Goal: Task Accomplishment & Management: Complete application form

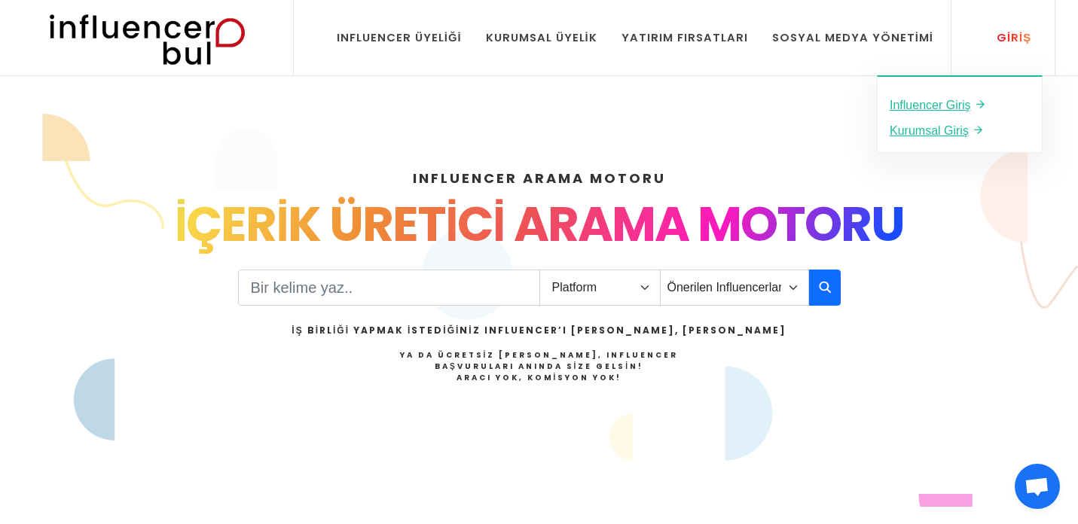
click at [1010, 29] on div "Giriş" at bounding box center [1005, 37] width 51 height 17
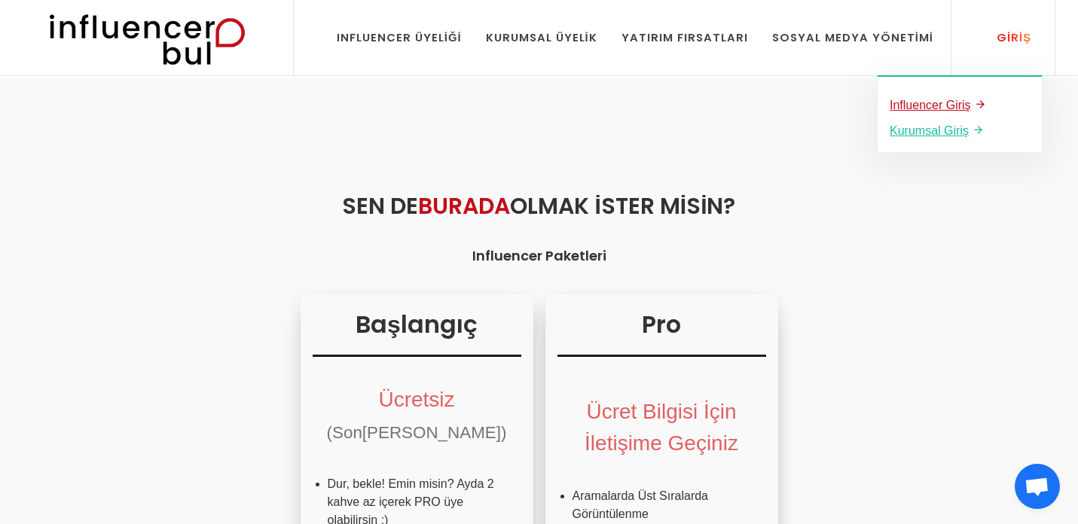
click at [939, 105] on u "Influencer Giriş" at bounding box center [930, 105] width 81 height 13
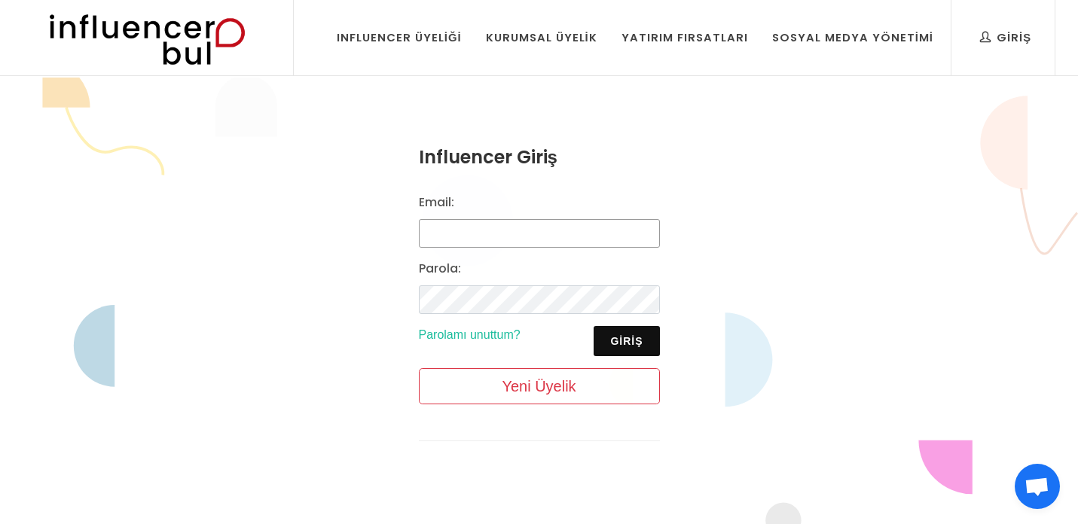
click at [526, 234] on input "Email:" at bounding box center [539, 233] width 241 height 29
type input "bilgi@gamzeozdal.com.tr"
click at [646, 329] on button "Giriş" at bounding box center [627, 341] width 66 height 30
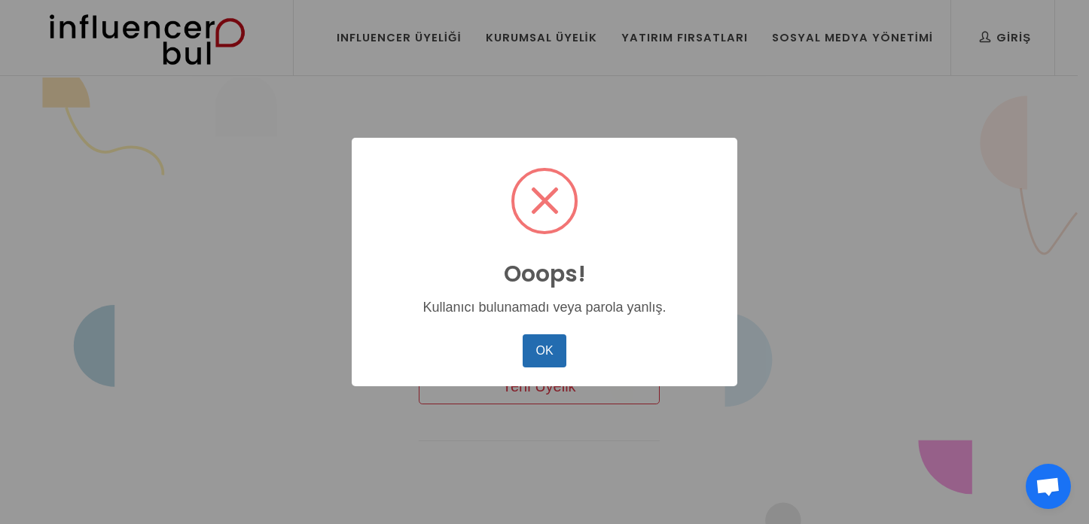
click at [528, 340] on button "OK" at bounding box center [545, 350] width 44 height 33
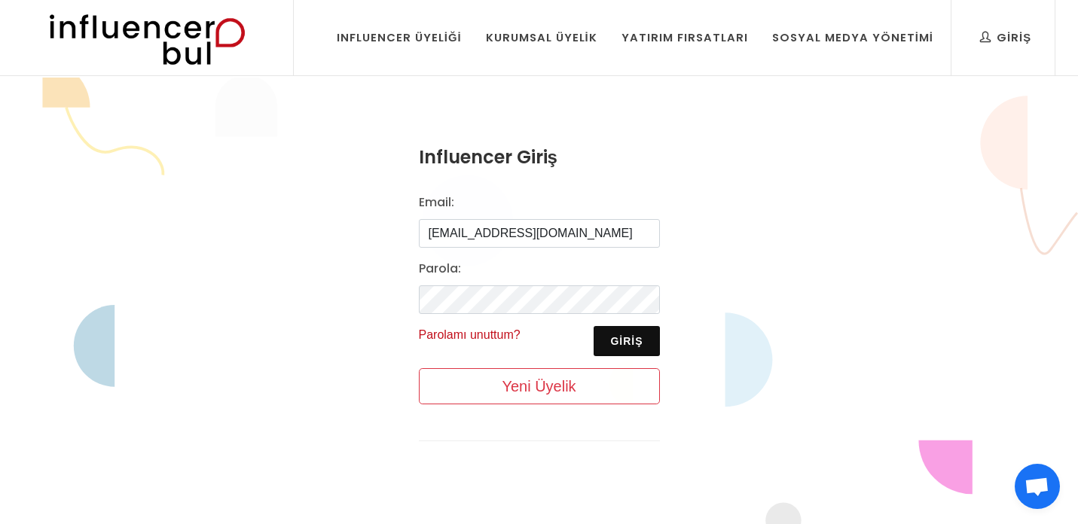
click at [494, 330] on link "Parolamı unuttum?" at bounding box center [470, 334] width 102 height 13
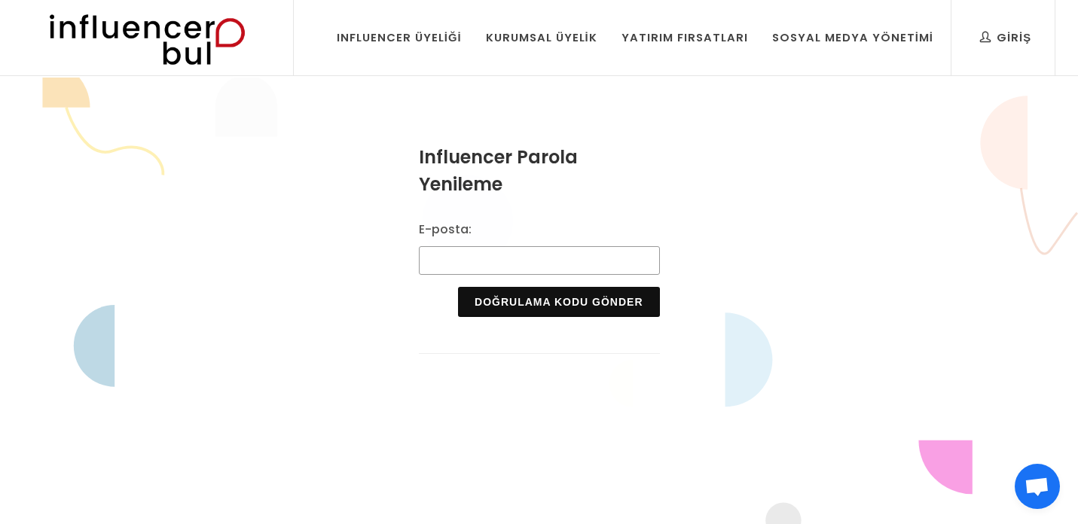
click at [479, 273] on input "E-posta:" at bounding box center [539, 260] width 241 height 29
type input "[EMAIL_ADDRESS][DOMAIN_NAME]"
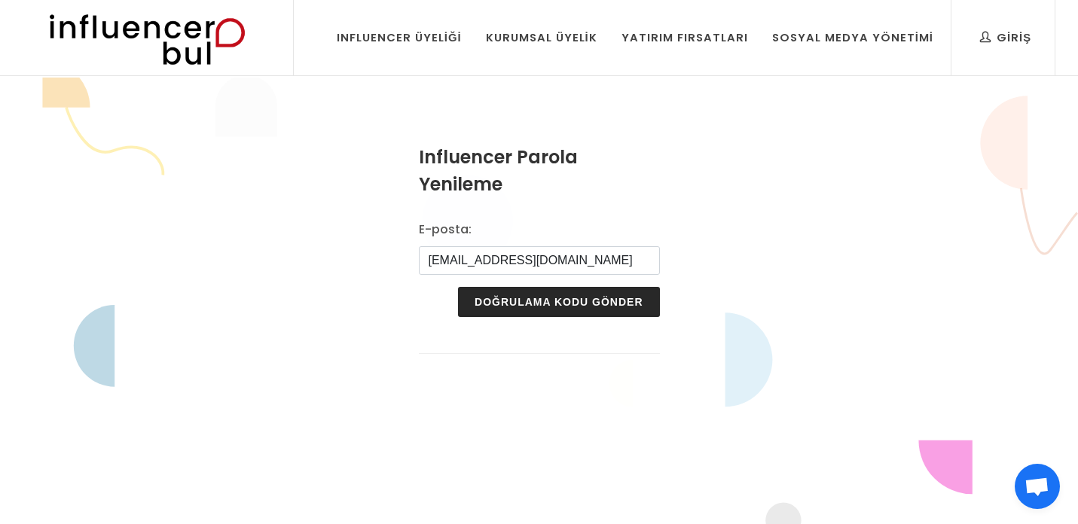
click at [523, 307] on button "Doğrulama Kodu Gönder" at bounding box center [558, 302] width 201 height 30
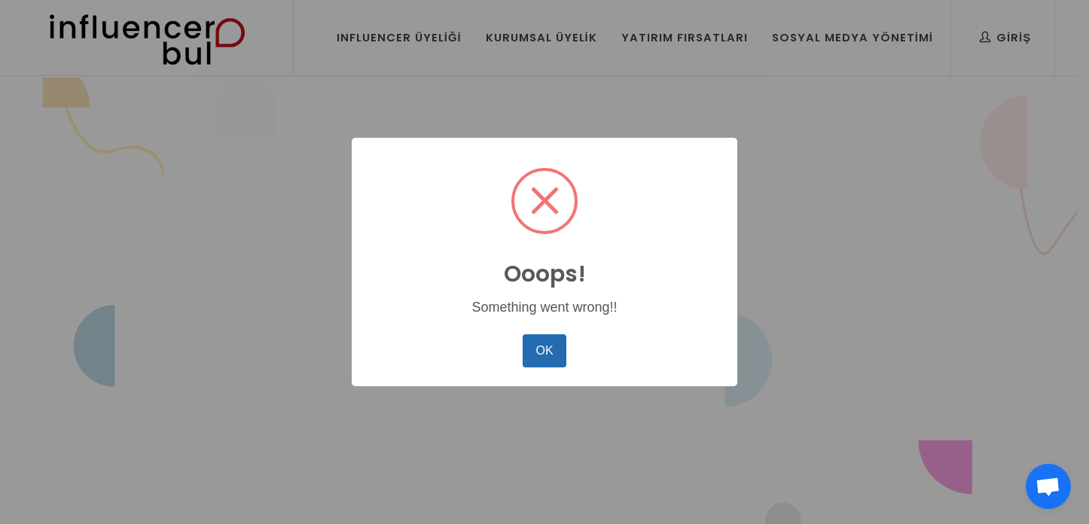
click at [541, 338] on button "OK" at bounding box center [545, 350] width 44 height 33
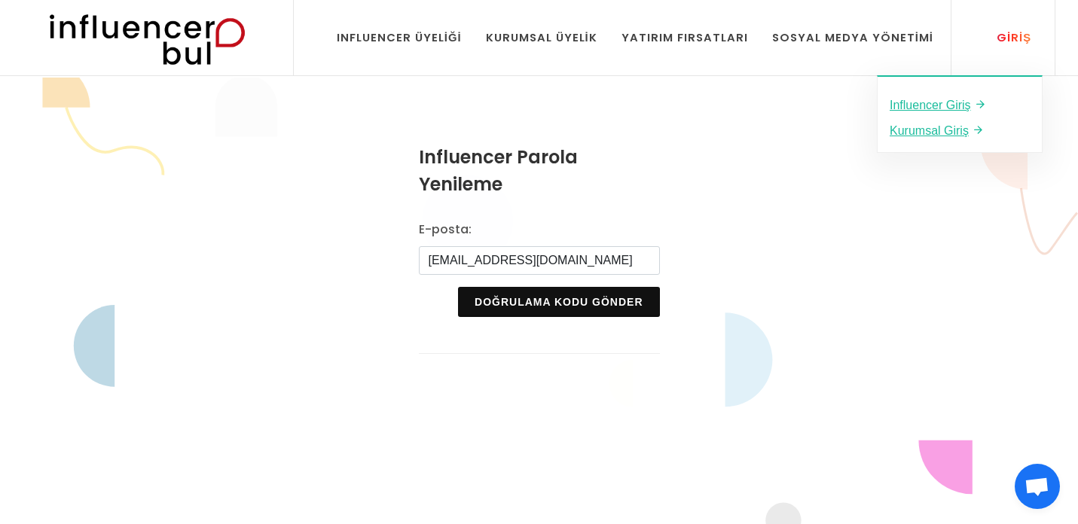
click at [988, 26] on link "Giriş" at bounding box center [1006, 37] width 74 height 75
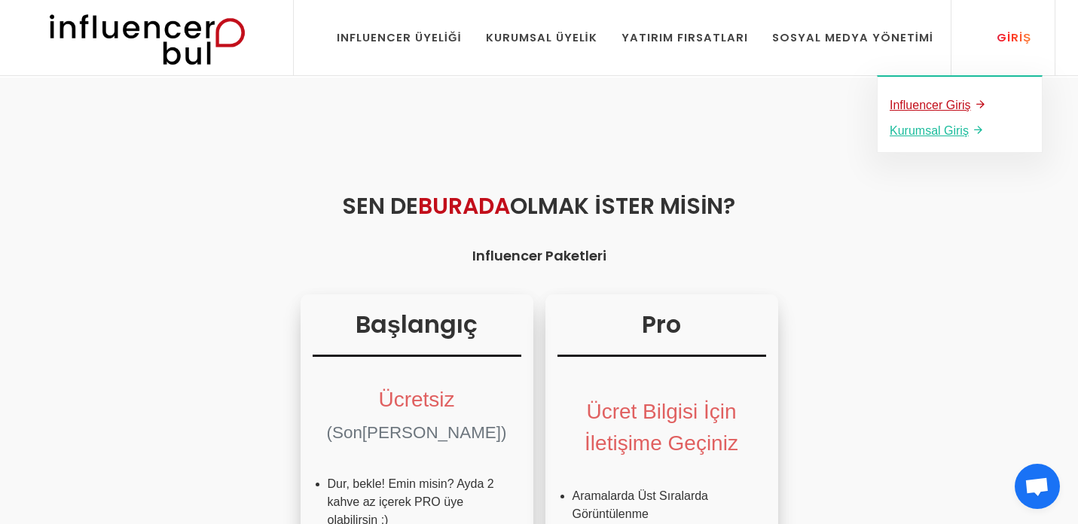
click at [959, 109] on u "Influencer Giriş" at bounding box center [930, 105] width 81 height 13
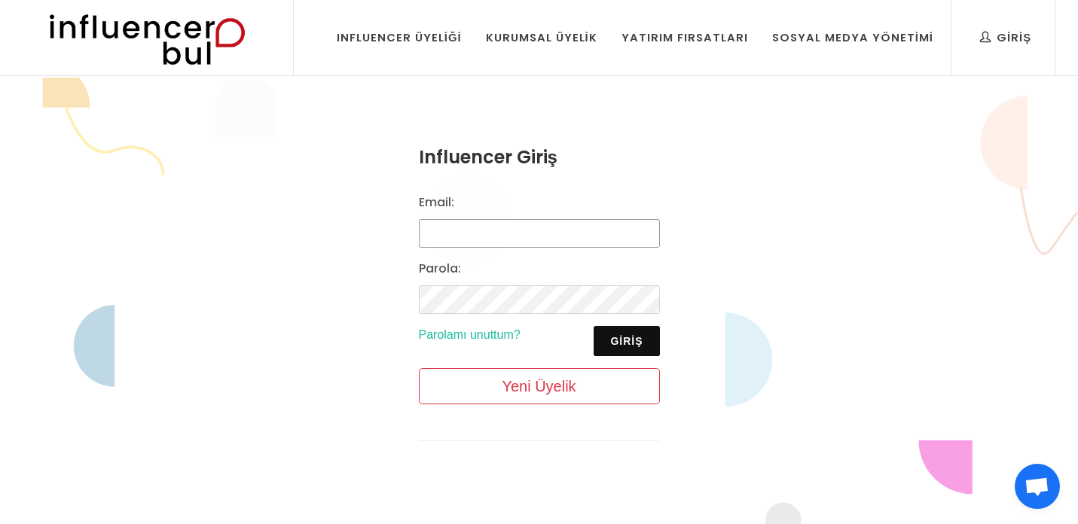
click at [493, 240] on input "Email:" at bounding box center [539, 233] width 241 height 29
type input "sosyalike"
click at [613, 334] on button "Giriş" at bounding box center [627, 341] width 66 height 30
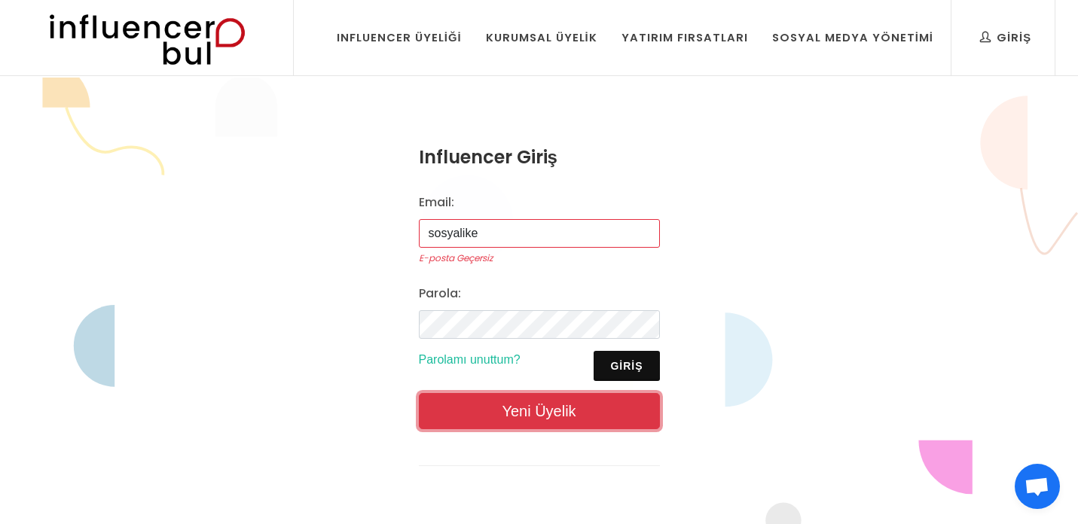
click at [550, 410] on link "Yeni Üyelik" at bounding box center [539, 411] width 241 height 36
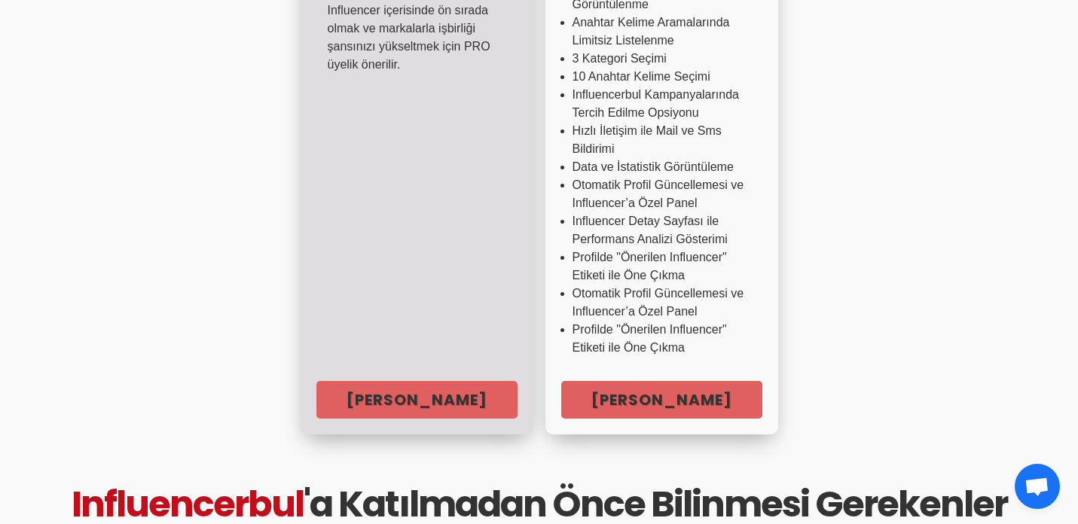
scroll to position [813, 0]
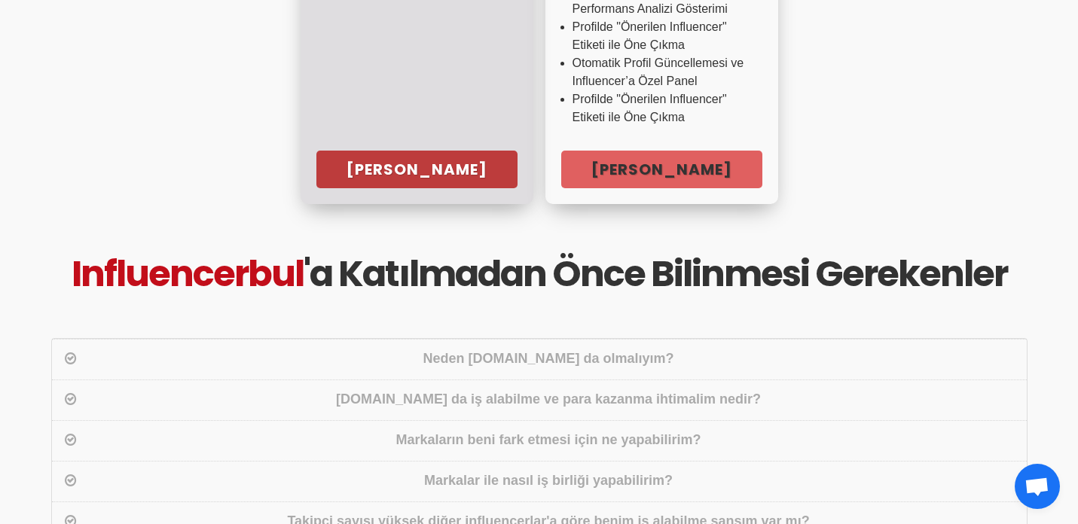
click at [423, 169] on link "[PERSON_NAME]" at bounding box center [416, 170] width 201 height 38
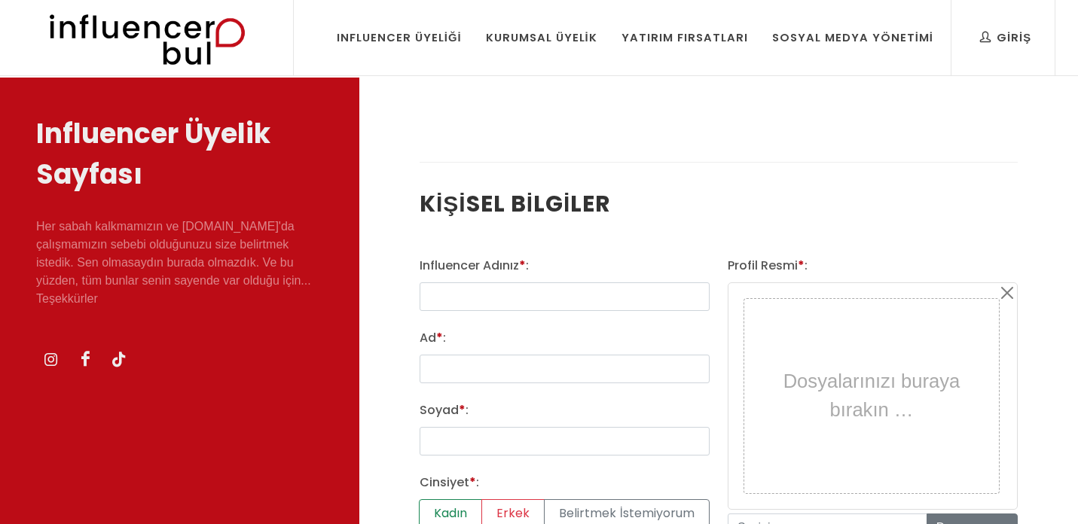
select select
click at [450, 298] on input "text" at bounding box center [565, 297] width 290 height 29
type input "bilgi@gamzeozdal.com.tr"
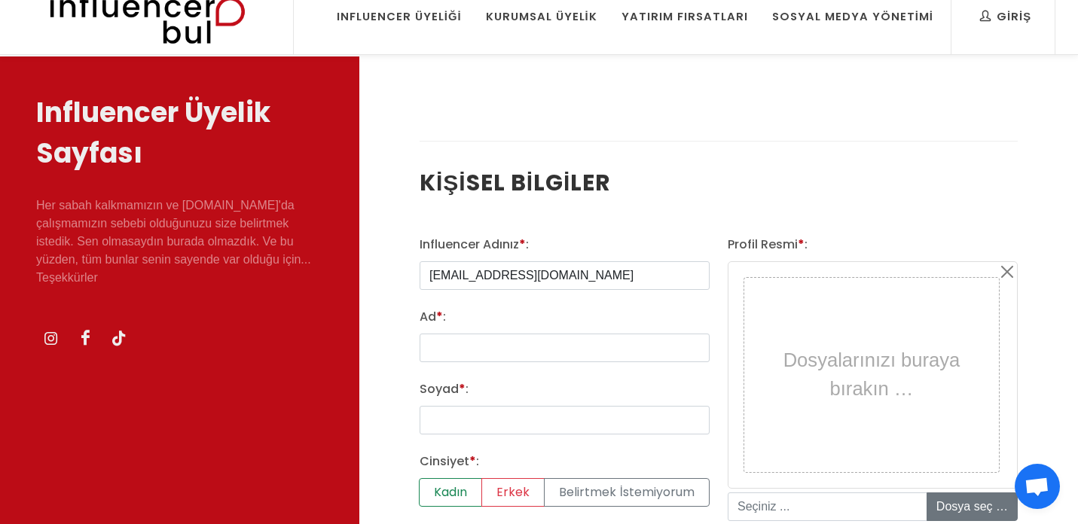
scroll to position [105, 0]
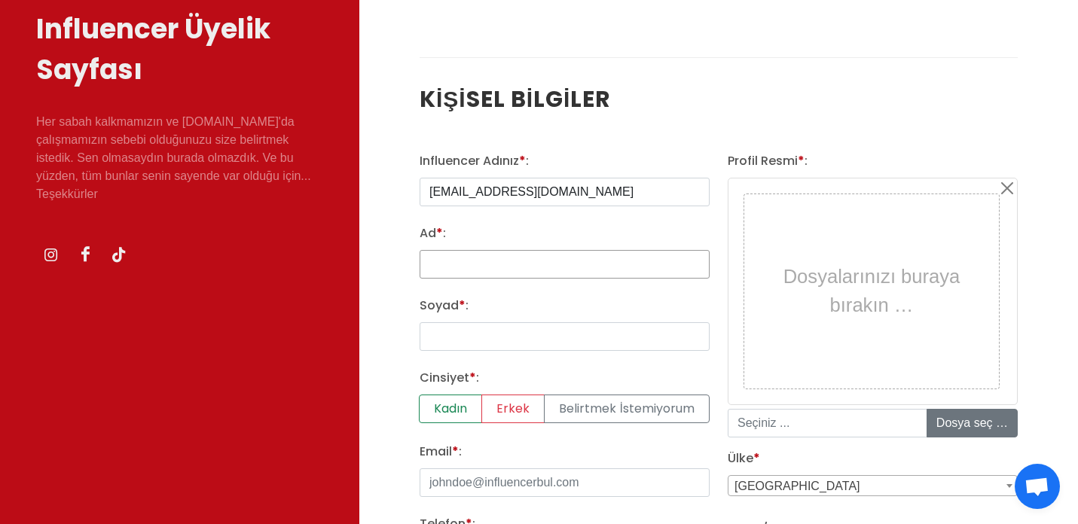
click at [450, 265] on input "Ad * :" at bounding box center [565, 264] width 290 height 29
type input "Gamze"
type input "ÖZDAL"
type input "gamzebyz@hotmail.com"
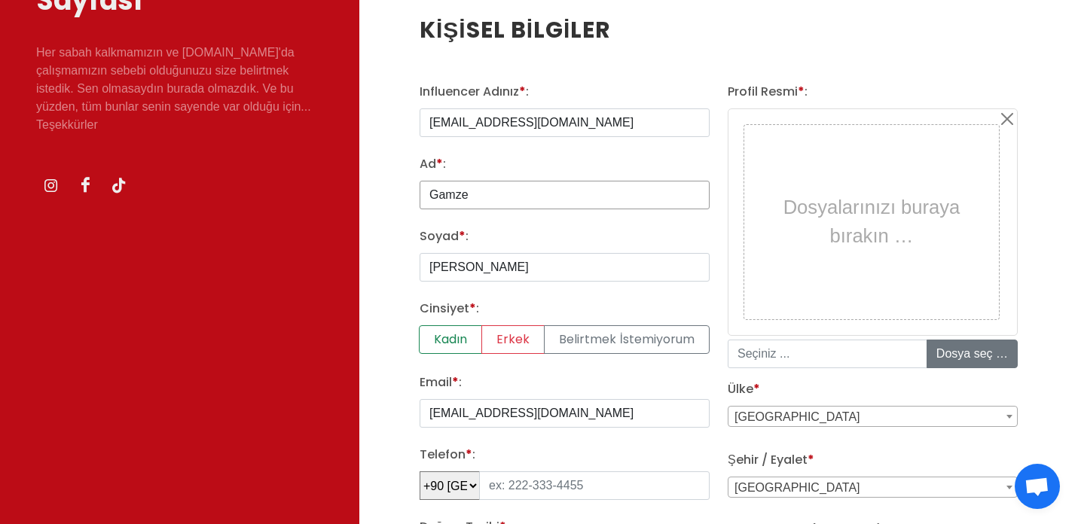
scroll to position [189, 0]
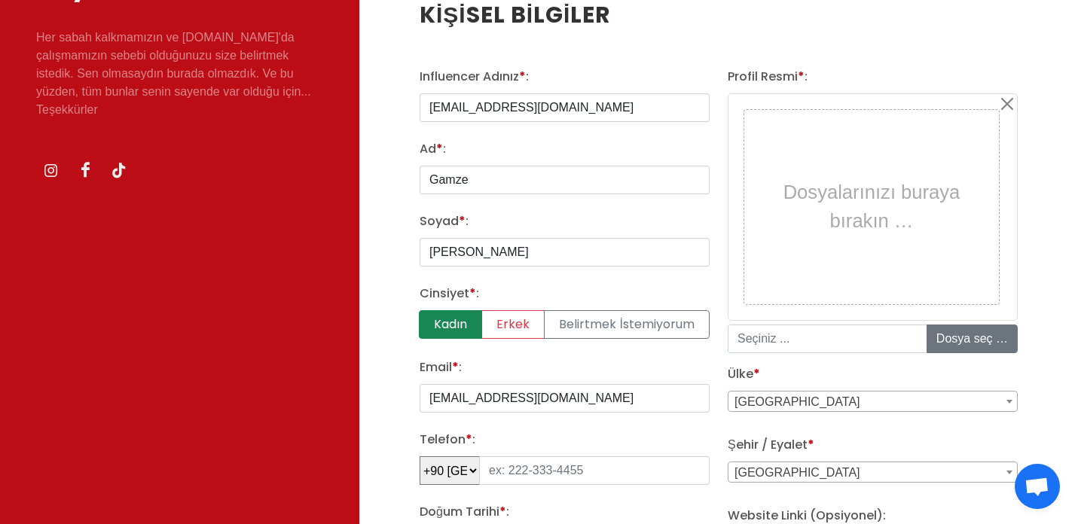
click at [436, 331] on label "Kadın" at bounding box center [450, 324] width 63 height 29
click at [429, 320] on input "Kadın" at bounding box center [425, 315] width 10 height 10
radio input "true"
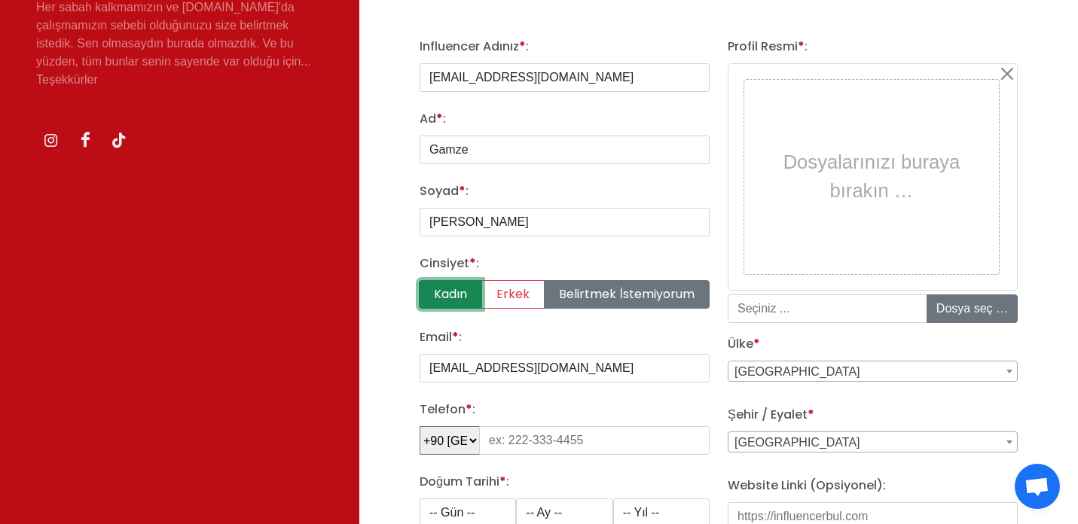
scroll to position [298, 0]
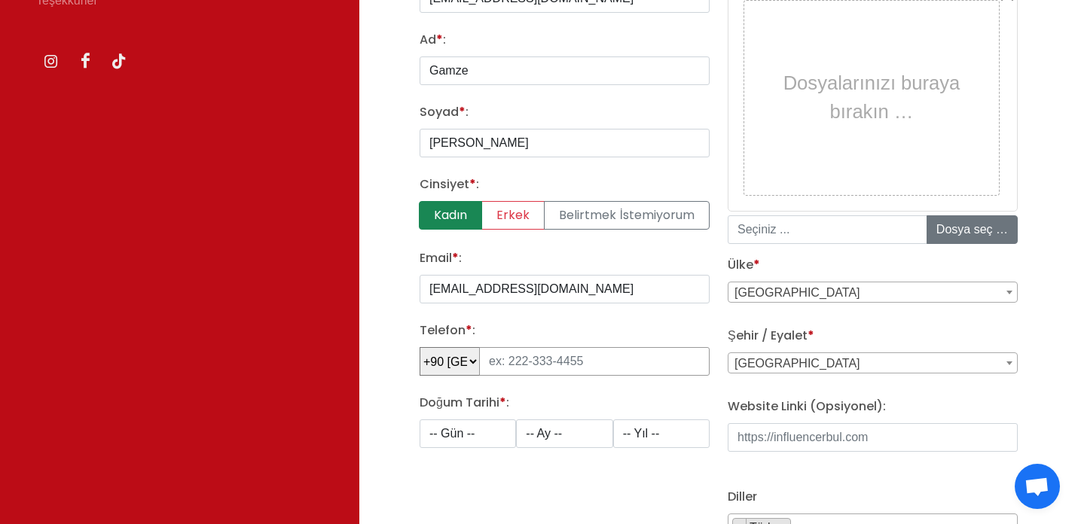
click at [536, 356] on input "tel" at bounding box center [594, 361] width 231 height 29
type input "0179809"
click at [504, 429] on select "-- Gün -- 1 2 3 4 5 6 7 8 9 10 11 12 13 14 15 16 17 18 19 20 21 22 23 24 25 26 …" at bounding box center [468, 434] width 96 height 29
select select "1"
click at [420, 420] on select "-- Gün -- 1 2 3 4 5 6 7 8 9 10 11 12 13 14 15 16 17 18 19 20 21 22 23 24 25 26 …" at bounding box center [468, 434] width 96 height 29
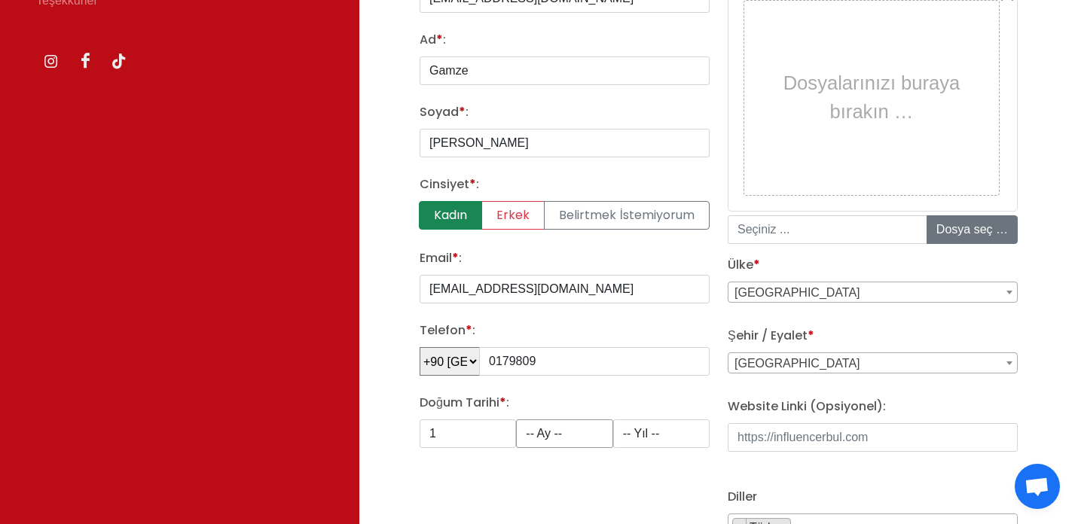
click at [550, 438] on select "-- Ay -- 1 2 3 4 5 6 7 8 9 10 11 12" at bounding box center [564, 434] width 96 height 29
select select "9"
click at [516, 420] on select "-- Ay -- 1 2 3 4 5 6 7 8 9 10 11 12" at bounding box center [564, 434] width 96 height 29
click at [640, 439] on select "-- Yıl -- 2008 2007 2006 2005 2004 2003 2002 2001 2000 1999 1998 1997 1996 1995…" at bounding box center [661, 434] width 96 height 29
select select "1989"
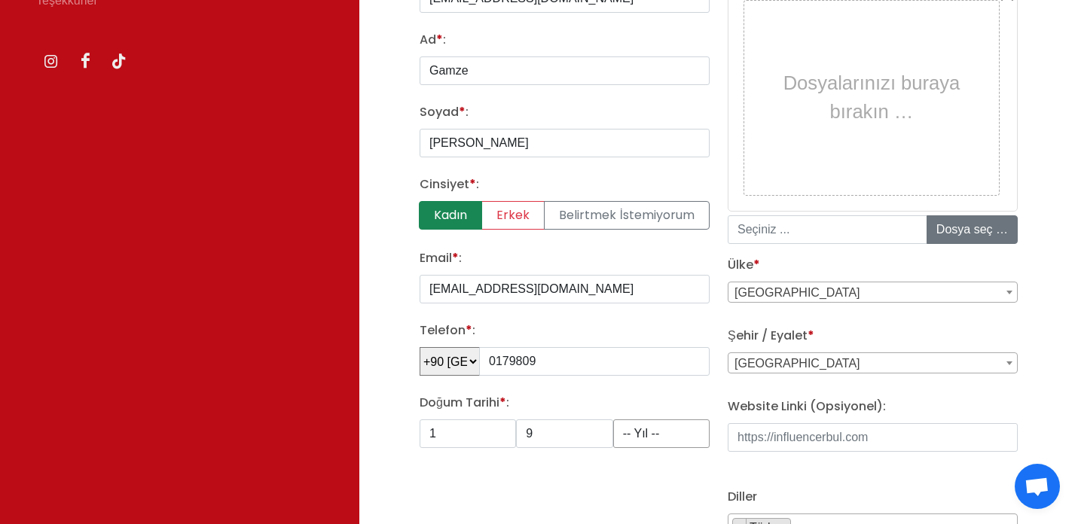
click at [613, 420] on select "-- Yıl -- 2008 2007 2006 2005 2004 2003 2002 2001 2000 1999 1998 1997 1996 1995…" at bounding box center [661, 434] width 96 height 29
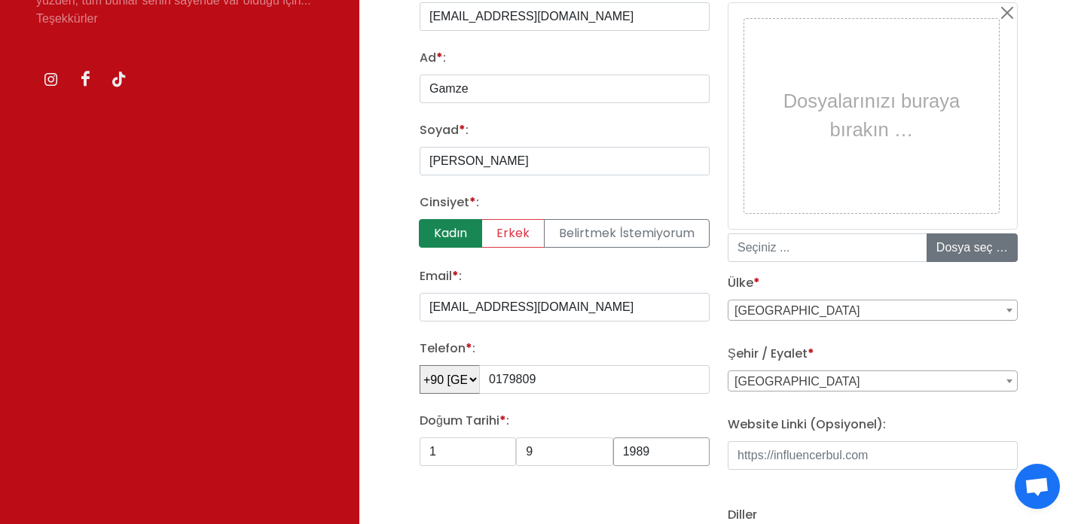
scroll to position [256, 0]
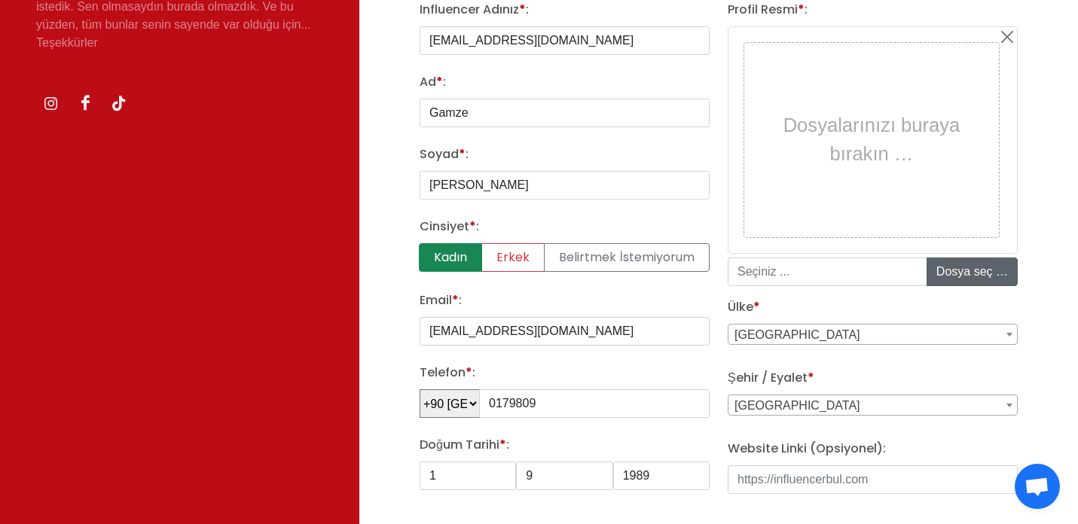
click at [963, 270] on input "file" at bounding box center [1041, 271] width 228 height 27
type input "C:\fakepath\IMG_0254.JPG"
type input "IMG_0254.JPG"
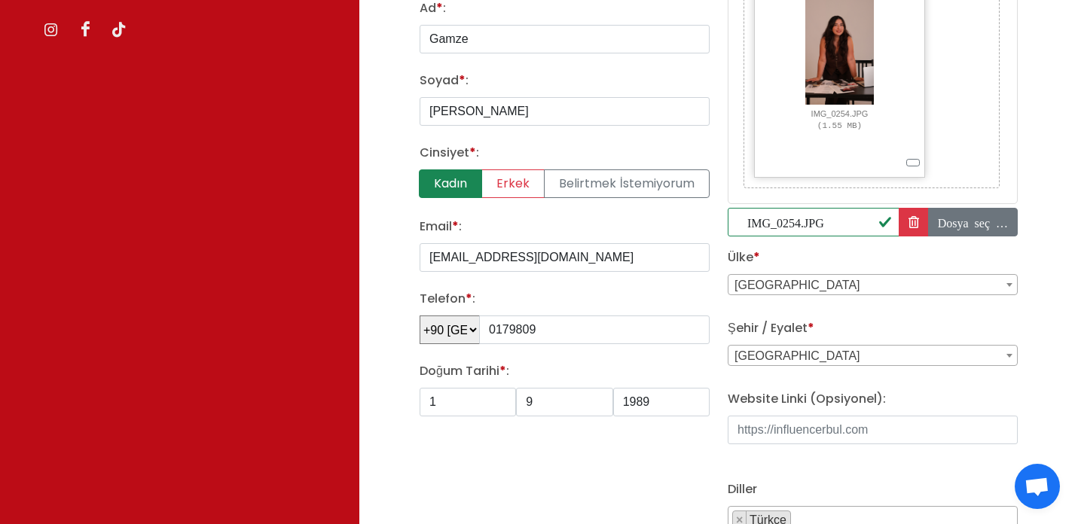
scroll to position [336, 0]
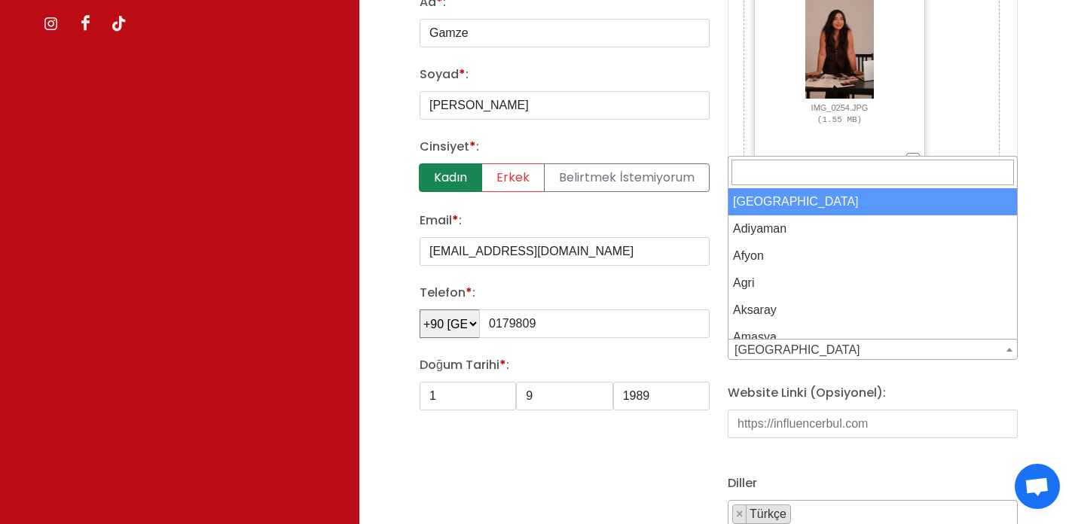
click at [810, 341] on span "Adana" at bounding box center [873, 350] width 289 height 21
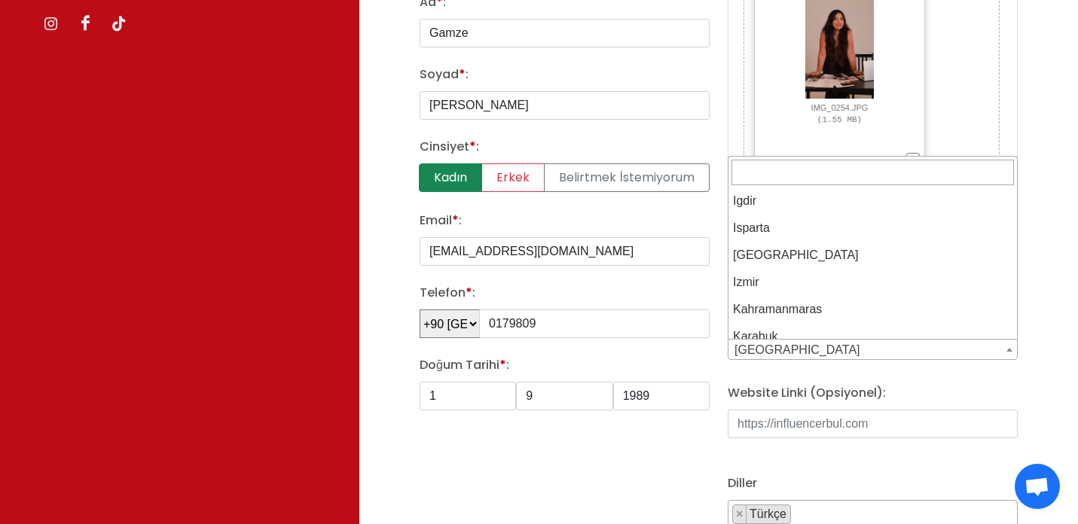
scroll to position [1037, 0]
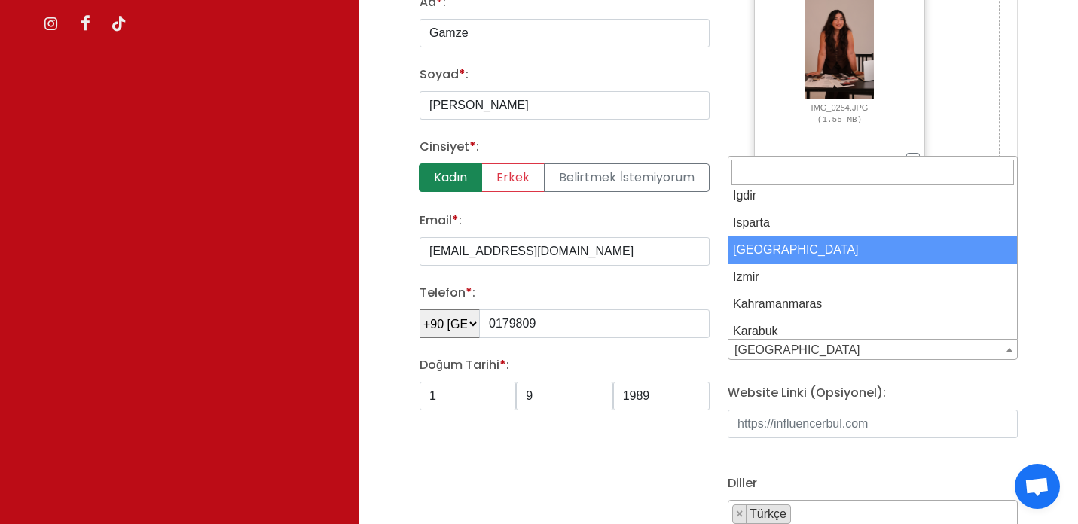
select select "3703"
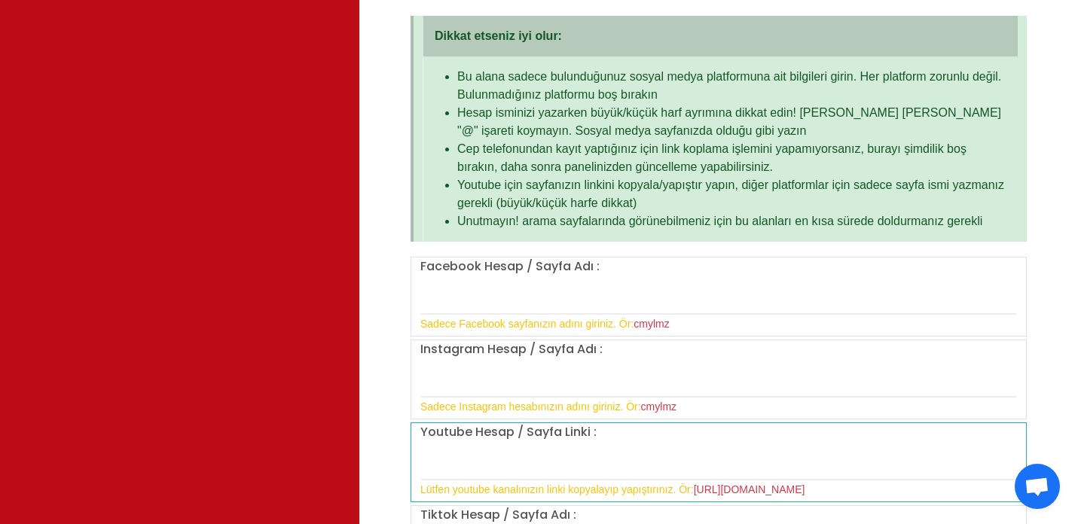
scroll to position [1060, 0]
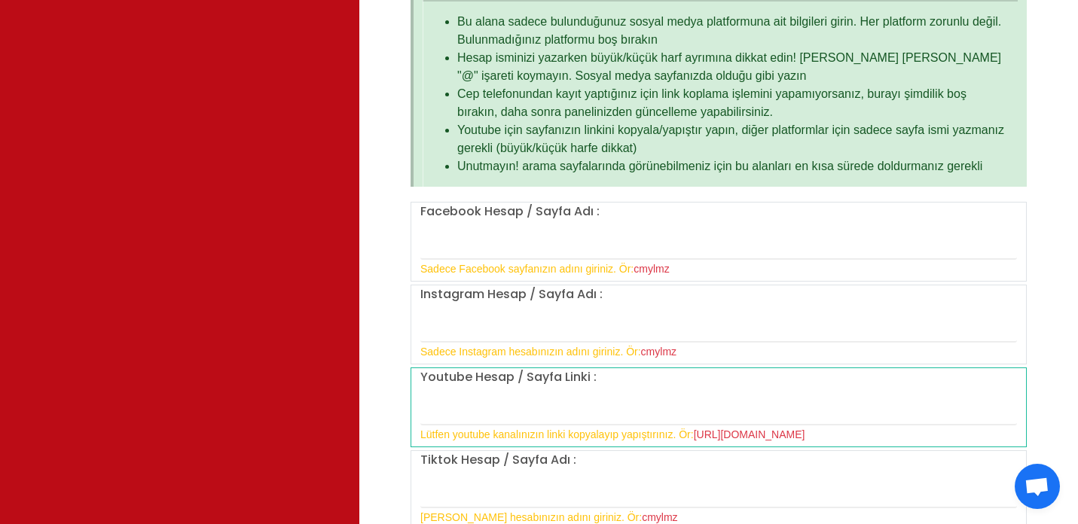
click at [624, 200] on div "Dikkat etseniz iyi olur: Bu alana sadece bulunduğunuz sosyal medya platformuna …" at bounding box center [719, 502] width 616 height 1082
click at [623, 211] on div "Facebook Hesap / Sayfa Adı : Sadece Facebook sayfanızın adını giriniz. Ör: cmyl…" at bounding box center [718, 240] width 615 height 75
click at [621, 218] on div "Facebook Hesap / Sayfa Adı : Sadece Facebook sayfanızın adını giriniz. Ör: cmyl…" at bounding box center [718, 240] width 615 height 75
click at [459, 249] on input "text" at bounding box center [718, 244] width 597 height 32
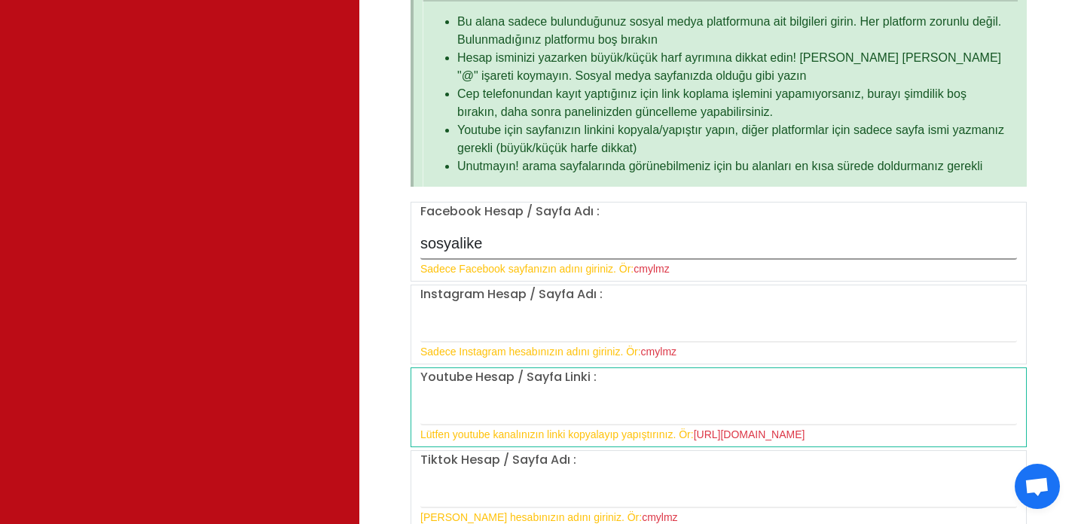
type input "sosyalike"
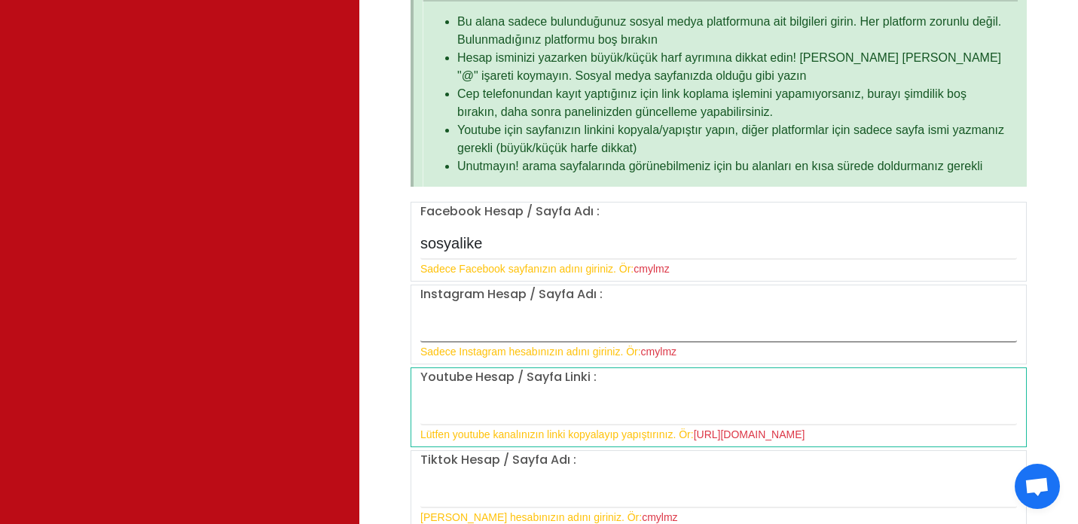
click at [474, 317] on input "text" at bounding box center [718, 327] width 597 height 32
type input "sosyalike"
click at [508, 408] on input "text" at bounding box center [718, 410] width 597 height 32
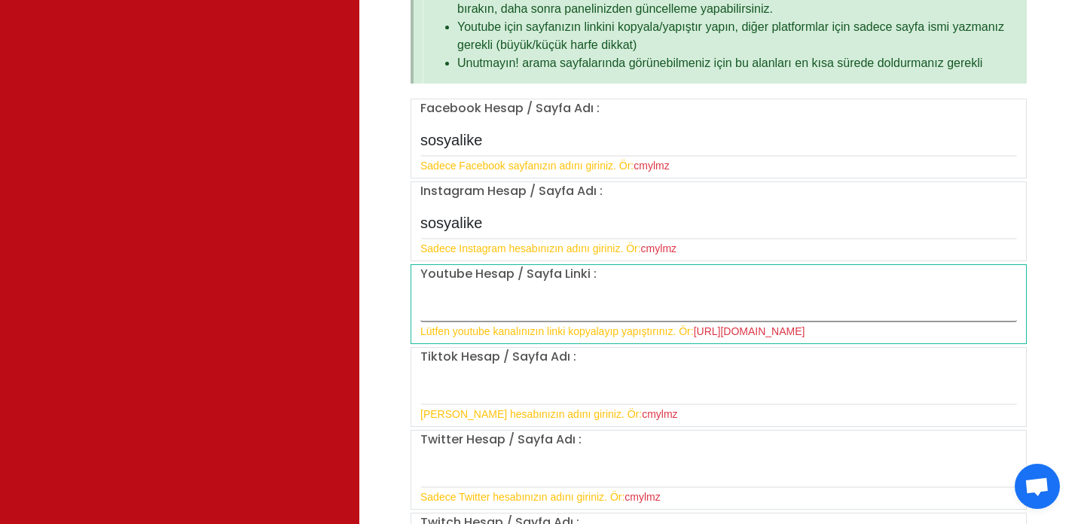
scroll to position [1163, 0]
type input "sosyalike"
click at [521, 391] on input "text" at bounding box center [718, 390] width 597 height 32
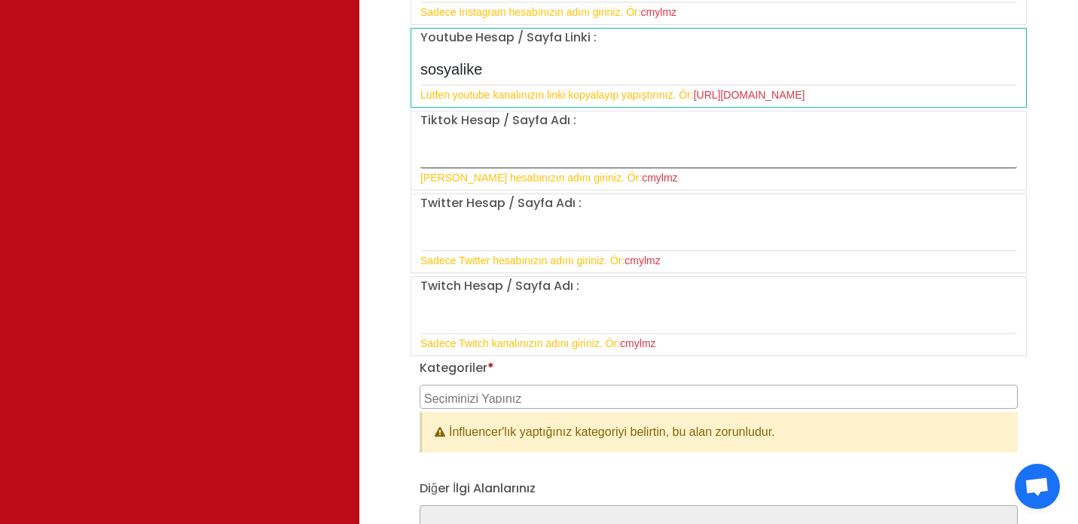
scroll to position [1401, 0]
click at [513, 396] on textarea "Search" at bounding box center [720, 396] width 593 height 14
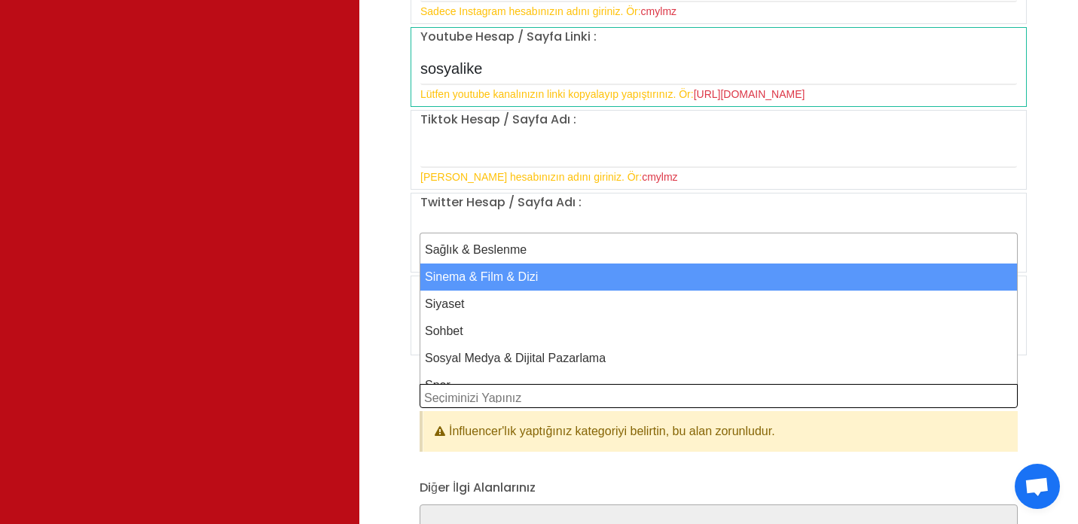
scroll to position [866, 0]
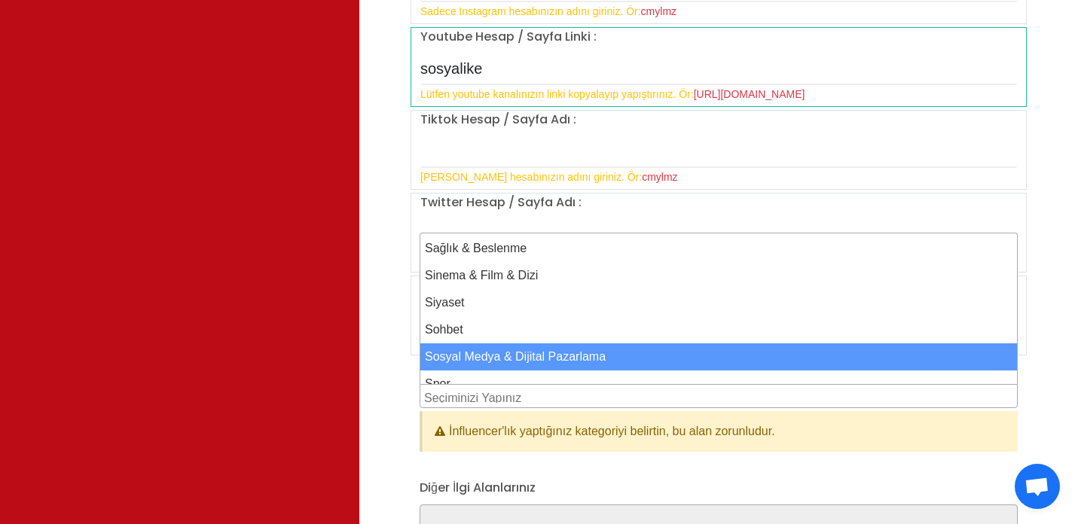
select select "37"
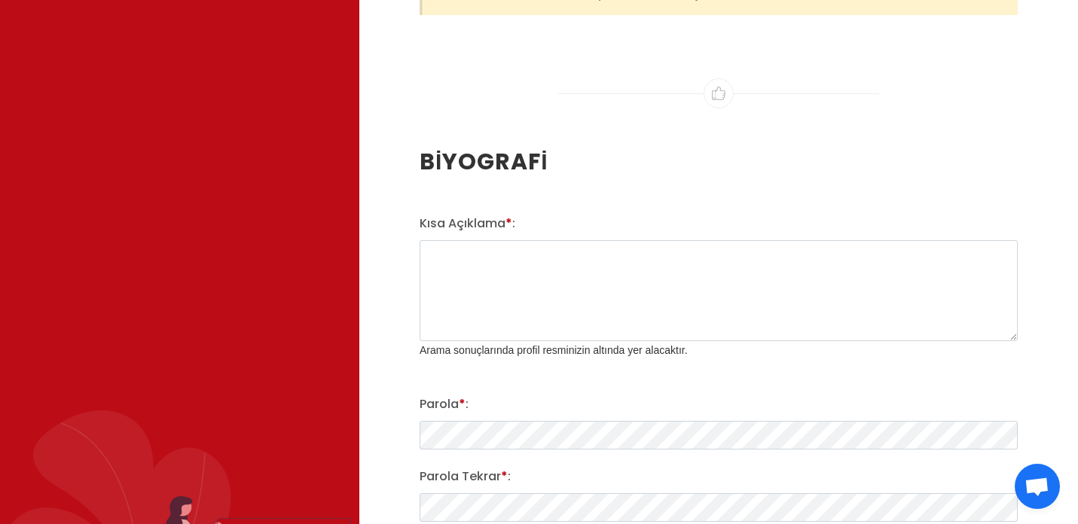
scroll to position [2050, 0]
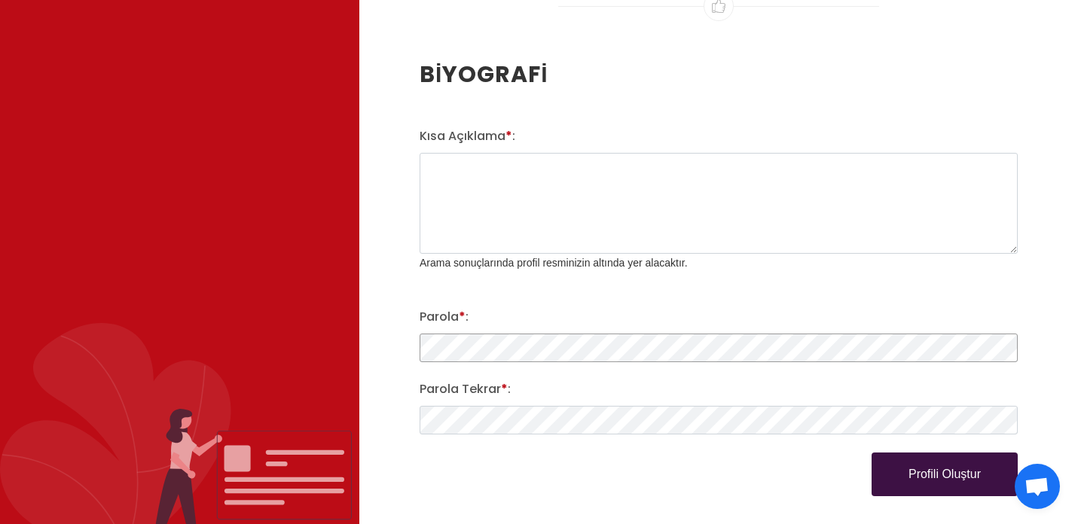
click at [905, 486] on button "Profili Oluştur" at bounding box center [945, 475] width 146 height 44
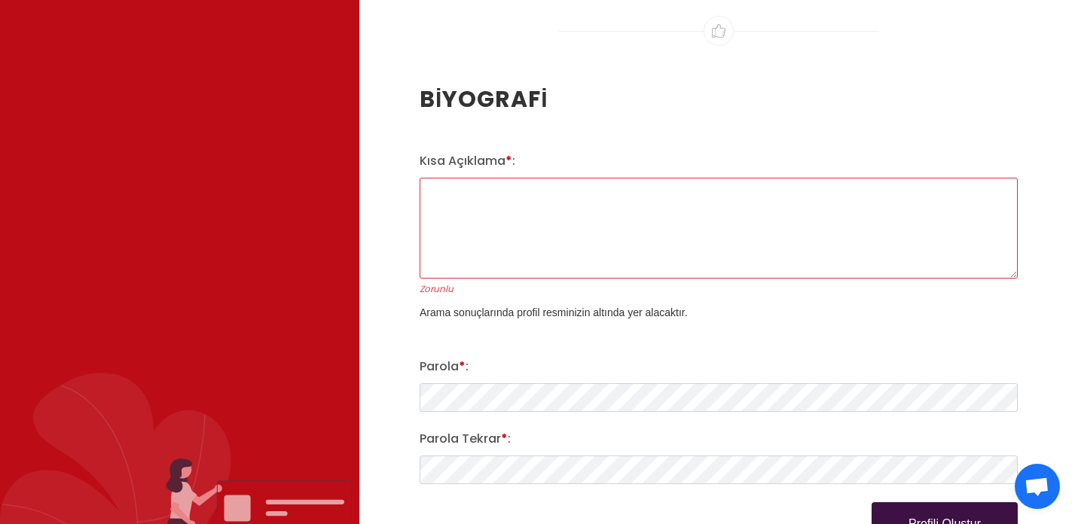
click at [526, 197] on textarea "Kısa Açıklama * :" at bounding box center [719, 228] width 598 height 101
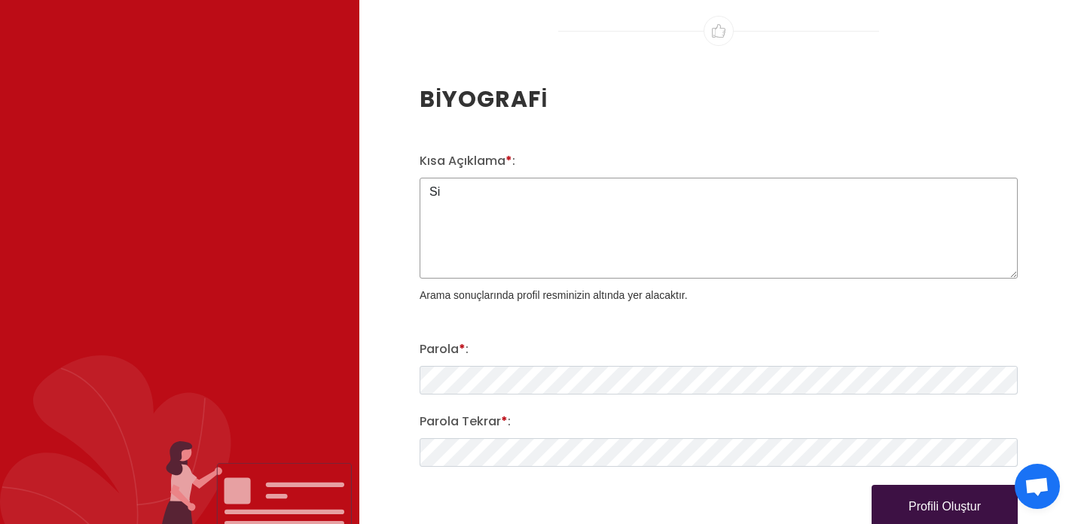
type textarea "S"
type textarea "s"
drag, startPoint x: 498, startPoint y: 208, endPoint x: 386, endPoint y: 188, distance: 114.1
paste textarea "Sosyal medya influencer’ları ve markalar için etkileyici, etkileşim odaklı içer…"
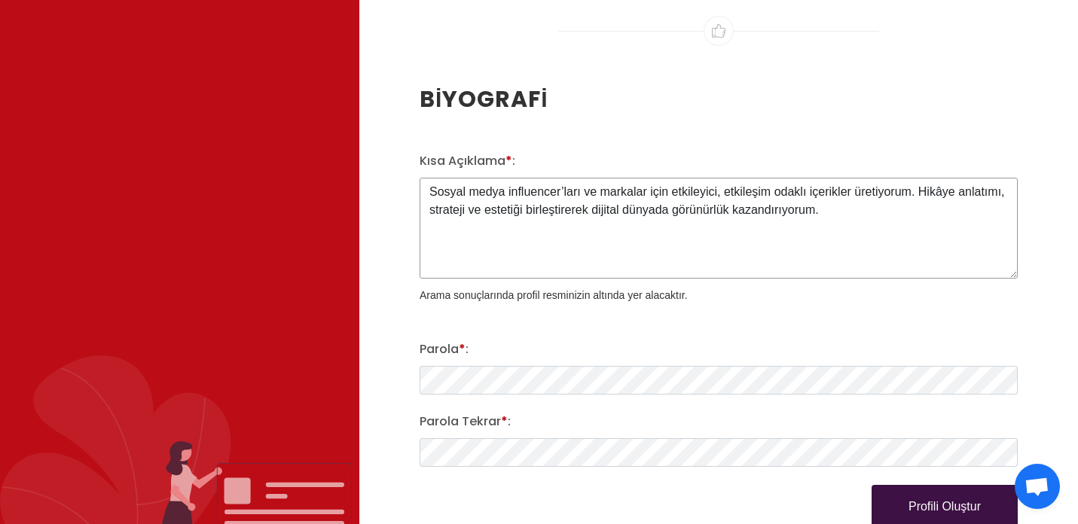
scroll to position [2170, 0]
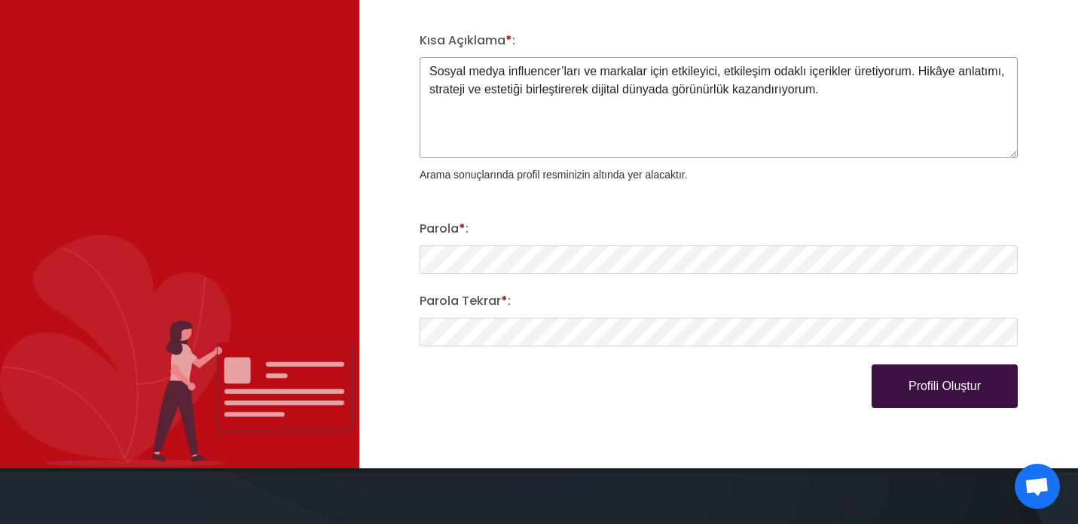
type textarea "Sosyal medya influencer’ları ve markalar için etkileyici, etkileşim odaklı içer…"
click at [905, 371] on button "Profili Oluştur" at bounding box center [945, 387] width 146 height 44
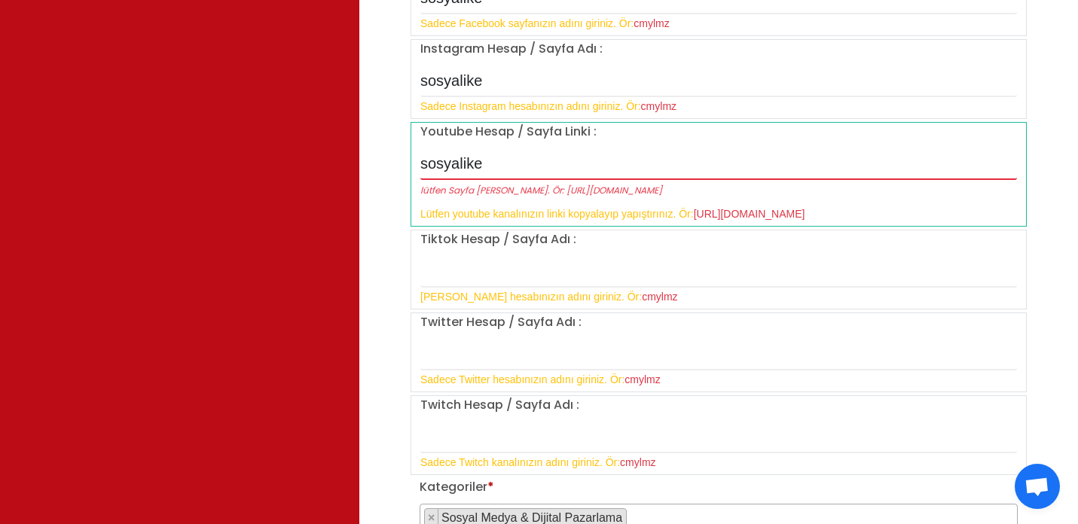
scroll to position [1206, 0]
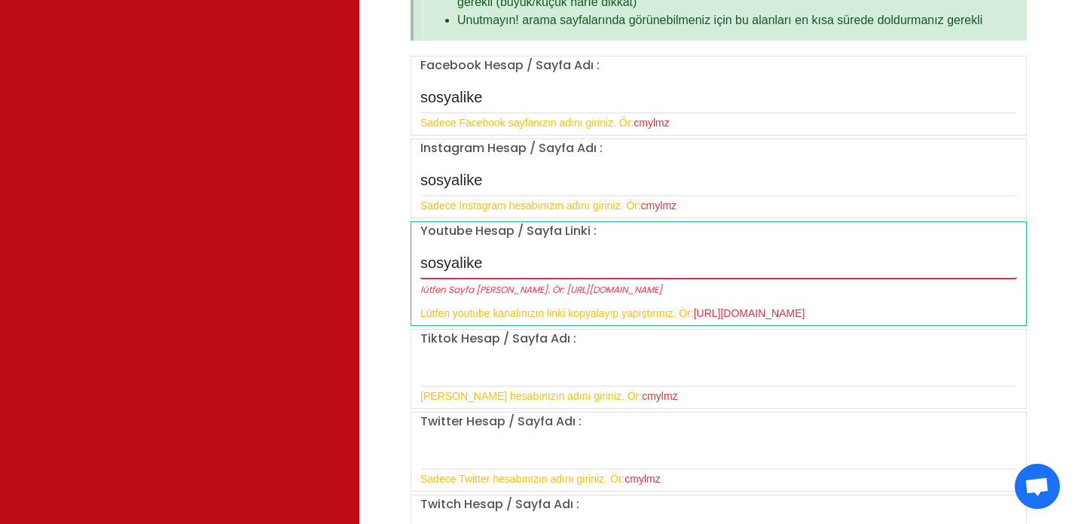
click at [502, 261] on input "sosyalike" at bounding box center [718, 264] width 597 height 32
drag, startPoint x: 506, startPoint y: 270, endPoint x: 397, endPoint y: 258, distance: 109.2
click at [397, 258] on div "Kişisel Bilgiler Influencer Adınız * : bilgi@gamzeozdal.com.tr Ad * : Gamze Soy…" at bounding box center [718, 151] width 719 height 2561
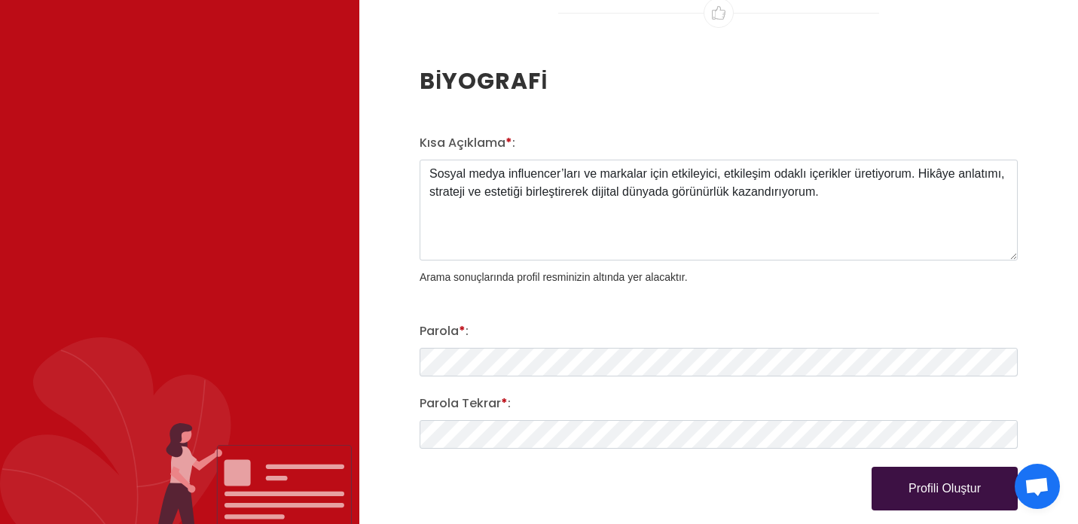
scroll to position [2423, 0]
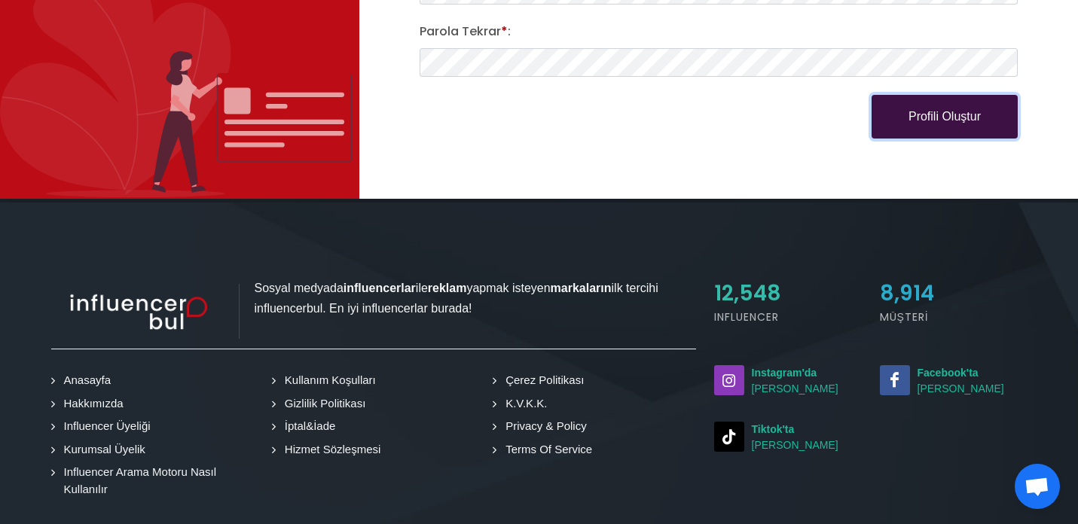
click at [896, 124] on button "Profili Oluştur" at bounding box center [945, 117] width 146 height 44
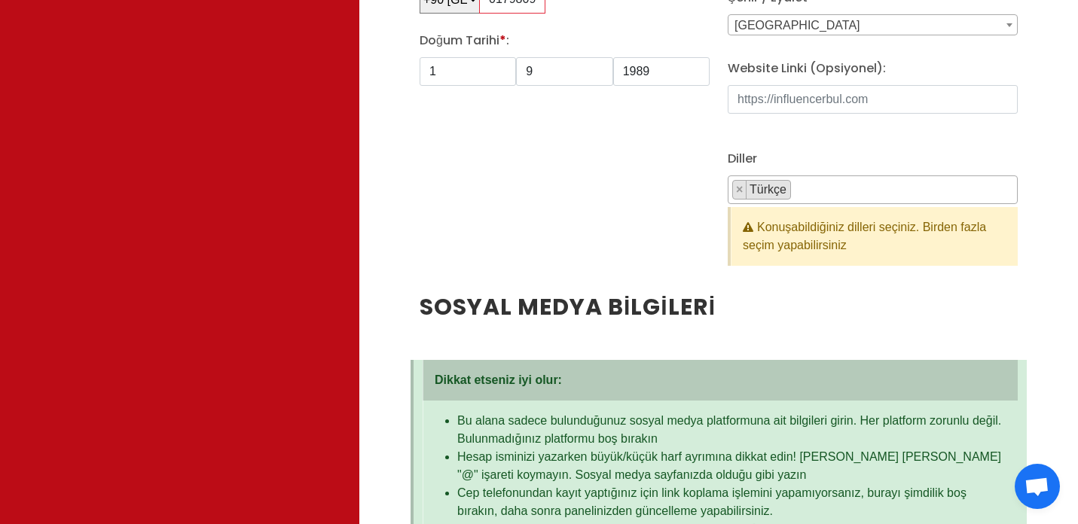
scroll to position [369, 0]
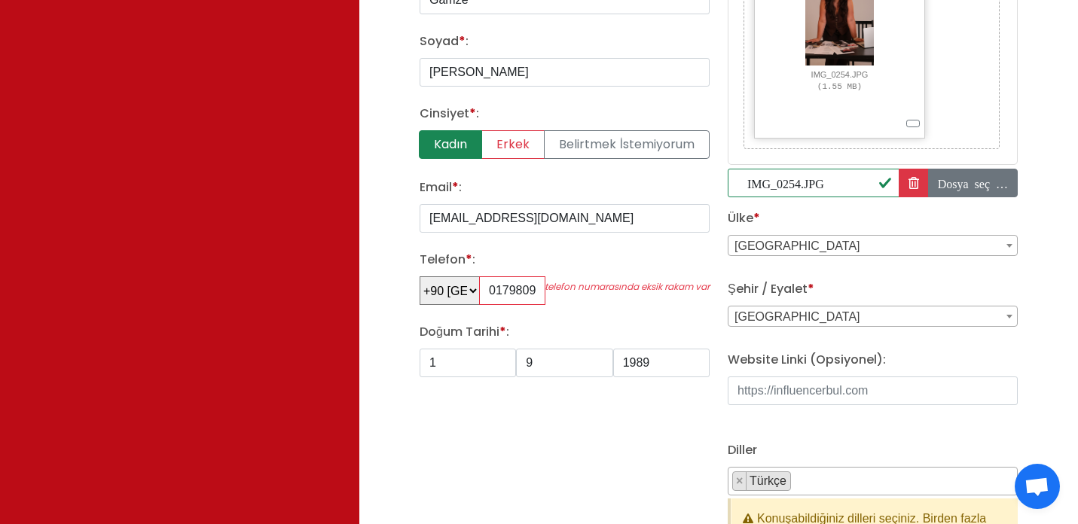
click at [486, 295] on input "0179809" at bounding box center [512, 290] width 66 height 29
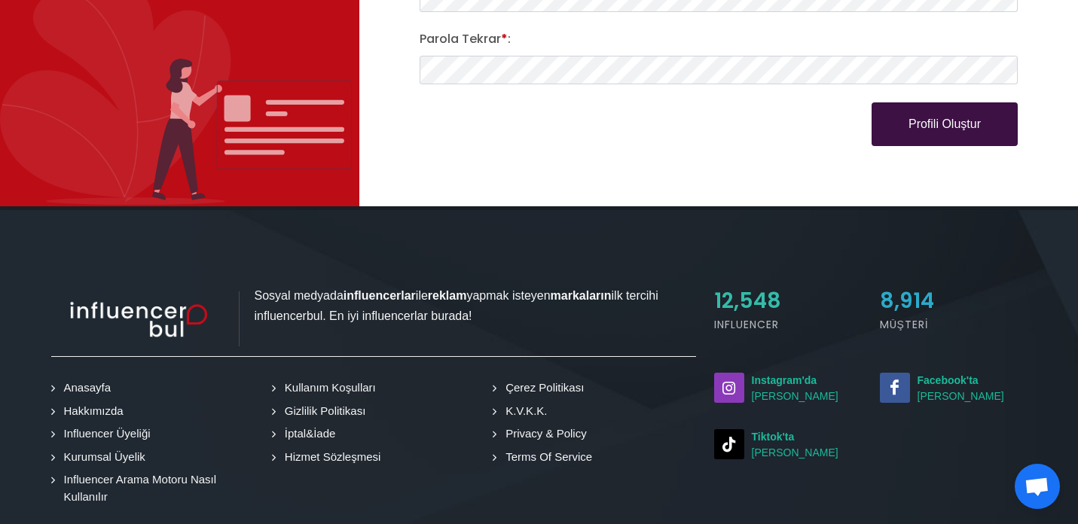
scroll to position [2477, 0]
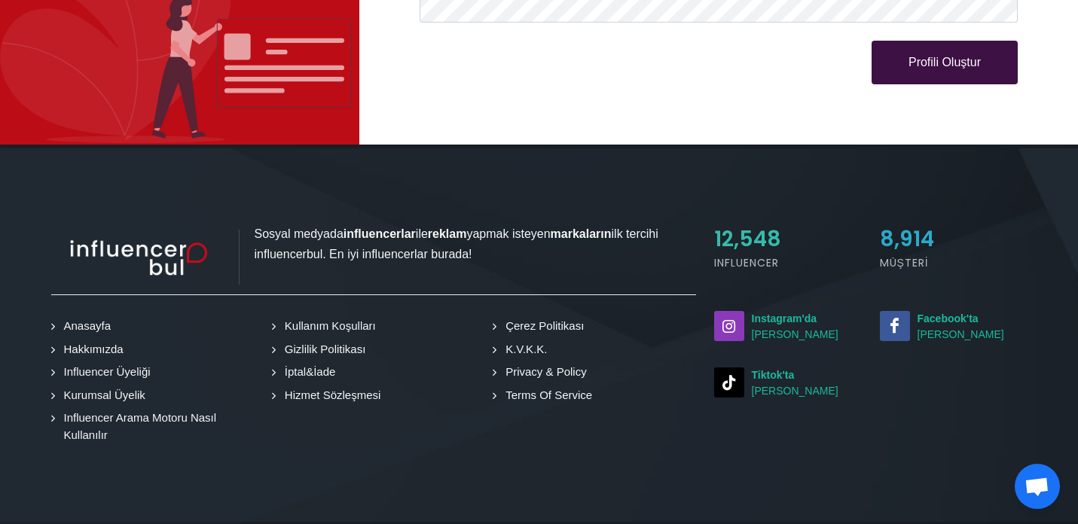
type input "534 017 98 09"
click at [987, 57] on button "Profili Oluştur" at bounding box center [945, 63] width 146 height 44
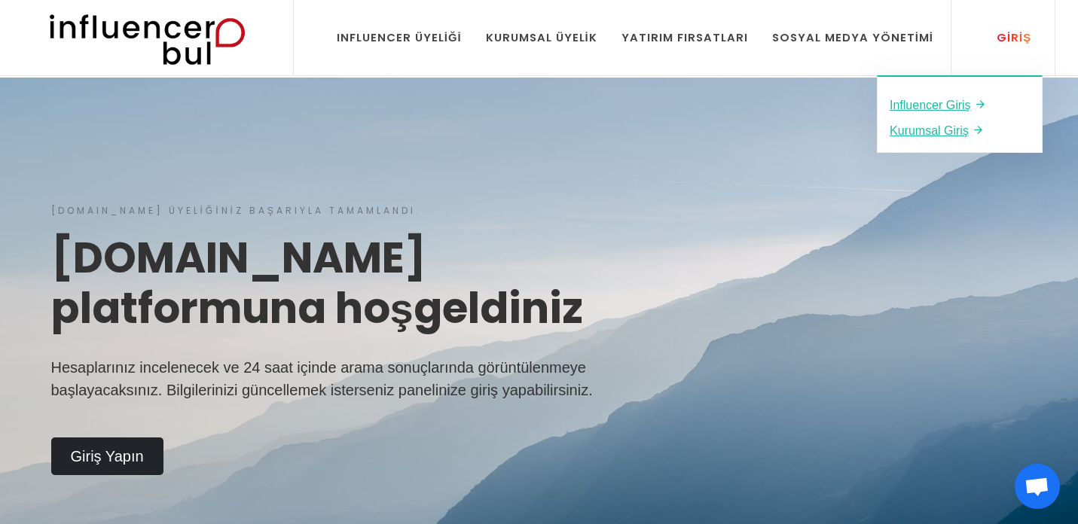
click at [1013, 37] on div "Giriş" at bounding box center [1005, 37] width 51 height 17
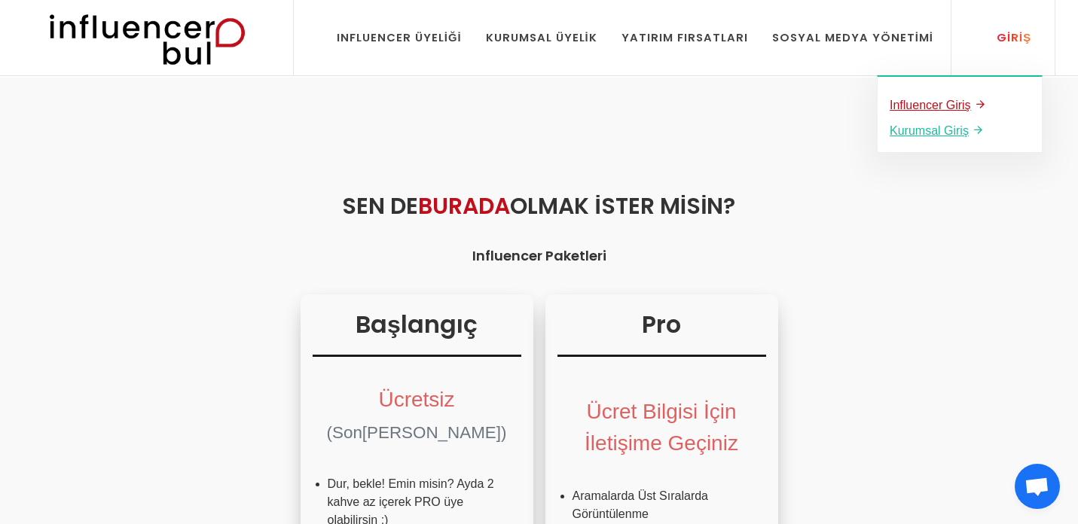
click at [955, 99] on u "Influencer Giriş" at bounding box center [930, 105] width 81 height 13
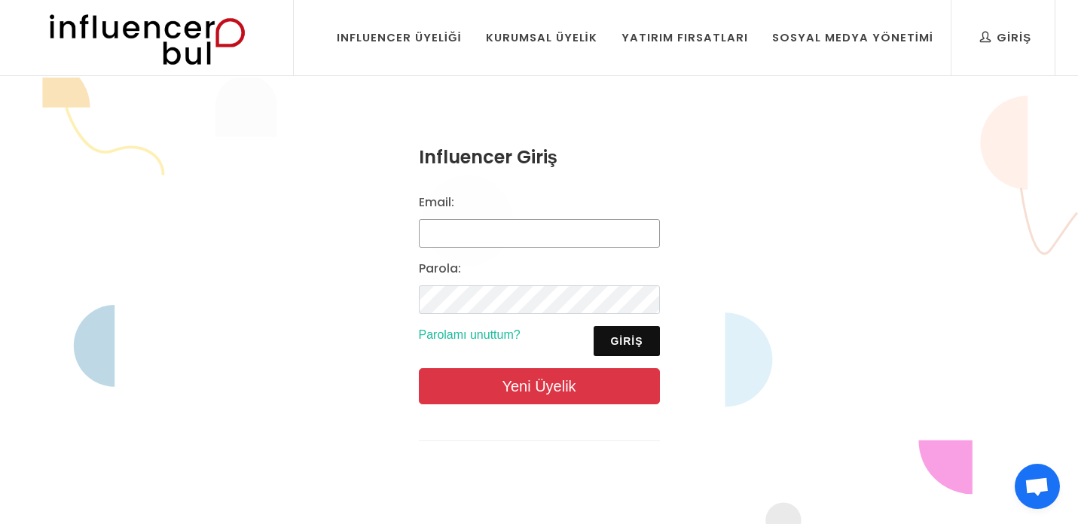
type input "[EMAIL_ADDRESS][DOMAIN_NAME]"
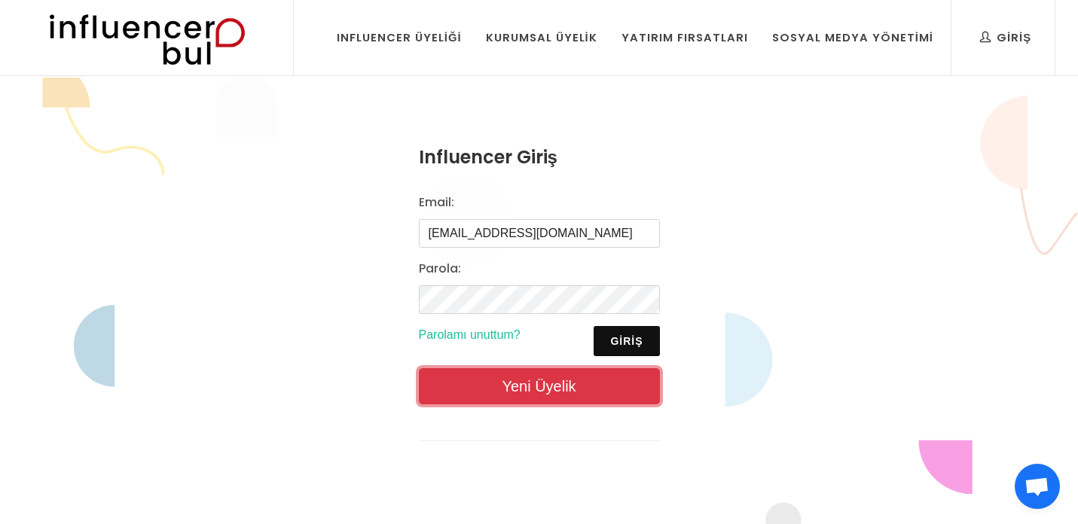
click at [548, 382] on link "Yeni Üyelik" at bounding box center [539, 386] width 241 height 36
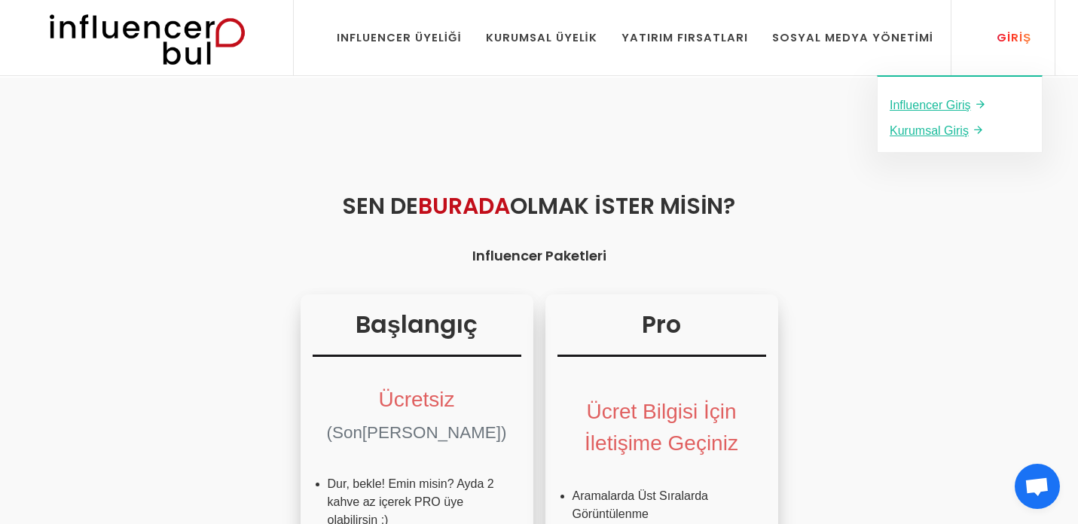
click at [1004, 34] on div "Giriş" at bounding box center [1005, 37] width 51 height 17
click at [945, 105] on u "Influencer Giriş" at bounding box center [930, 105] width 81 height 13
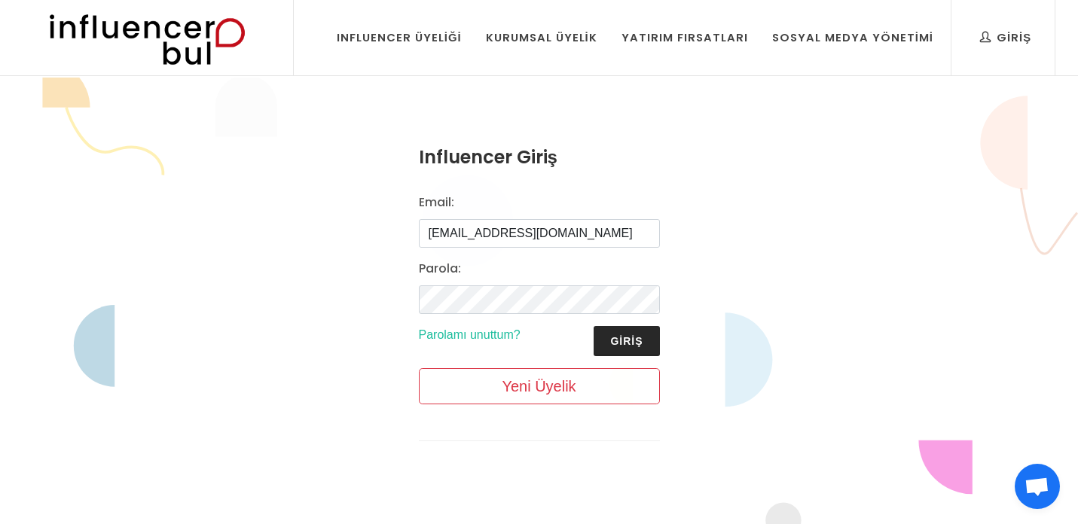
click at [626, 343] on button "Giriş" at bounding box center [627, 341] width 66 height 30
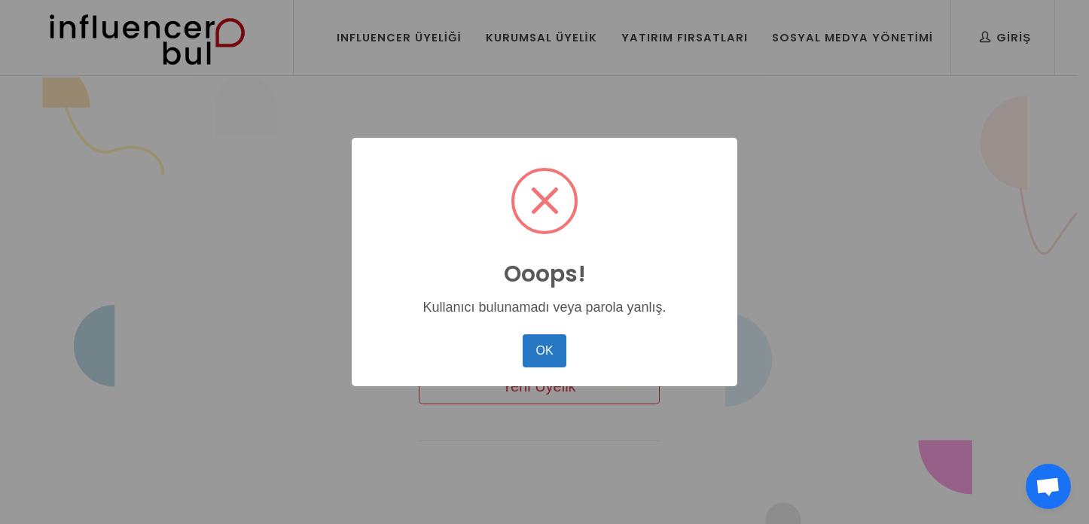
click at [503, 355] on div "OK No Cancel" at bounding box center [545, 351] width 356 height 41
click at [525, 347] on button "OK" at bounding box center [545, 350] width 44 height 33
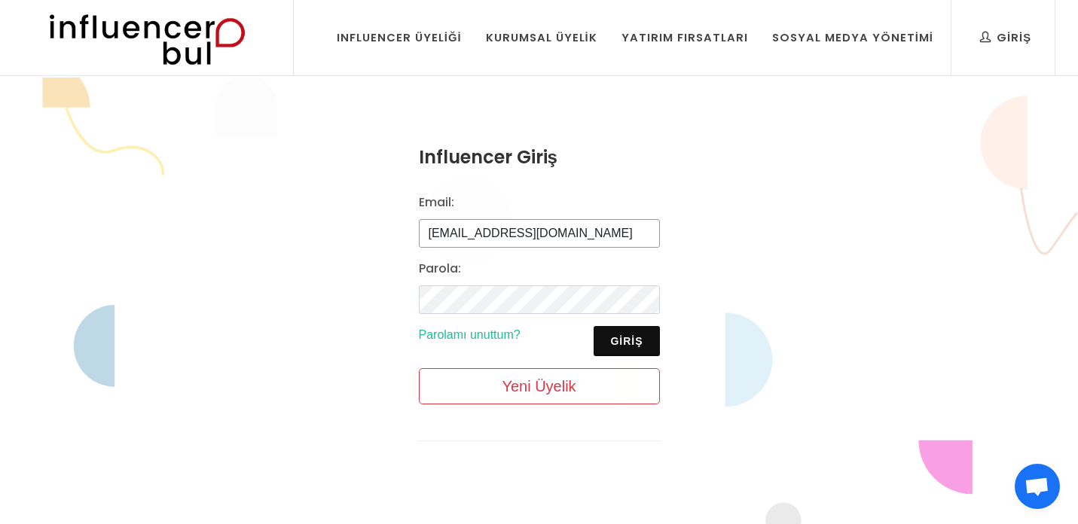
click at [499, 230] on input "bilgi@gamzeozdal.com.tr" at bounding box center [539, 233] width 241 height 29
click at [646, 350] on button "Giriş" at bounding box center [627, 341] width 66 height 30
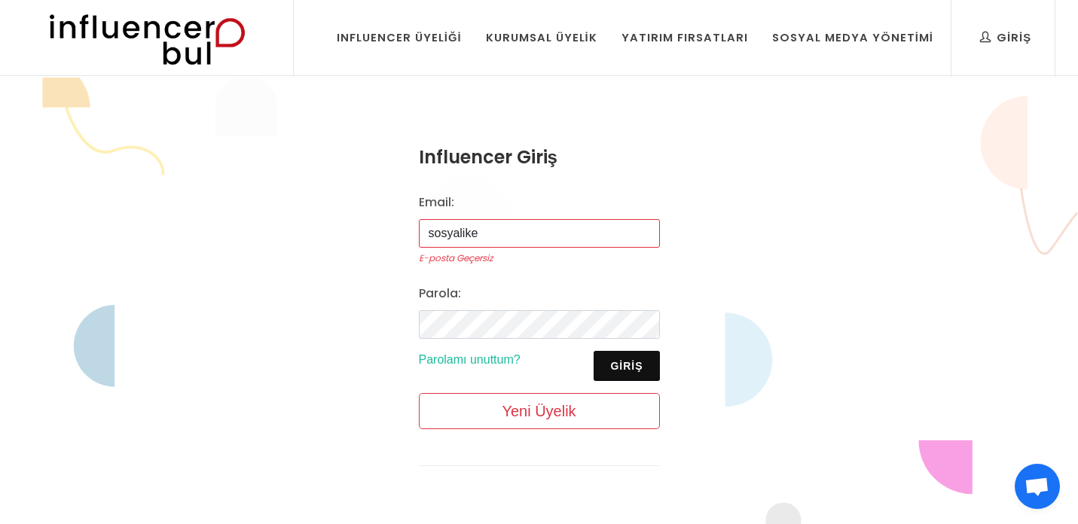
click at [503, 242] on input "sosyalike" at bounding box center [539, 233] width 241 height 29
click at [506, 230] on input "sosyalike" at bounding box center [539, 233] width 241 height 29
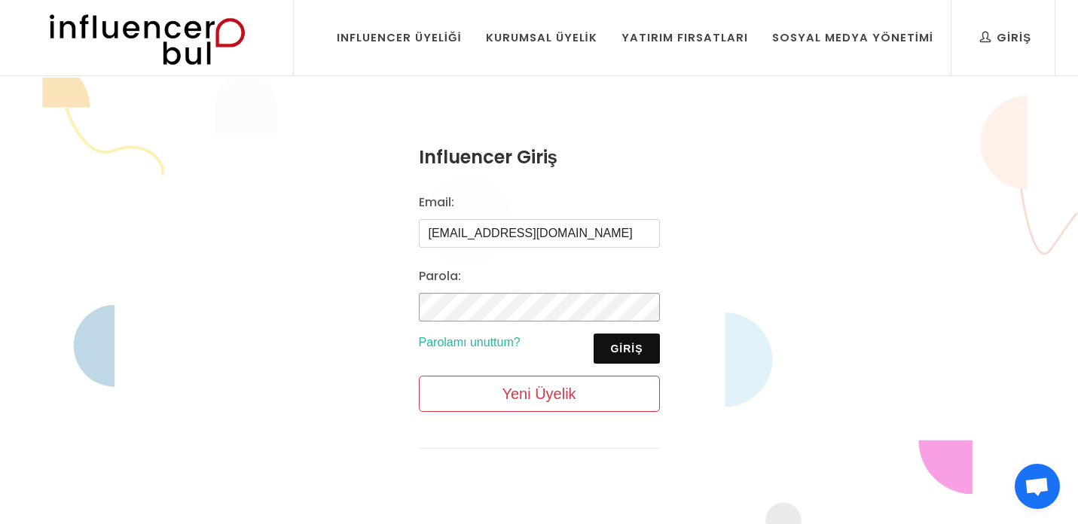
click at [375, 313] on div "Influencer Giriş Email: sosyalikee@gmail.com Parola: Giriş Parolamı unuttum? Ye…" at bounding box center [539, 309] width 1078 height 462
click at [310, 340] on div "Influencer Giriş Email: sosyalikee@gmail.com Parola: Giriş Parolamı unuttum? Ye…" at bounding box center [539, 309] width 1078 height 462
click at [612, 339] on button "Giriş" at bounding box center [627, 349] width 66 height 30
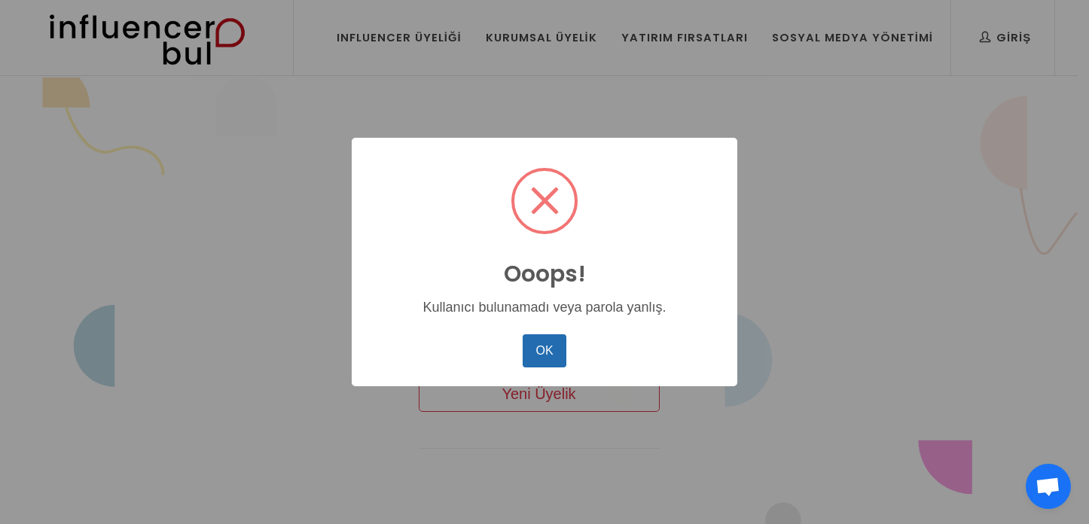
click at [545, 336] on button "OK" at bounding box center [545, 350] width 44 height 33
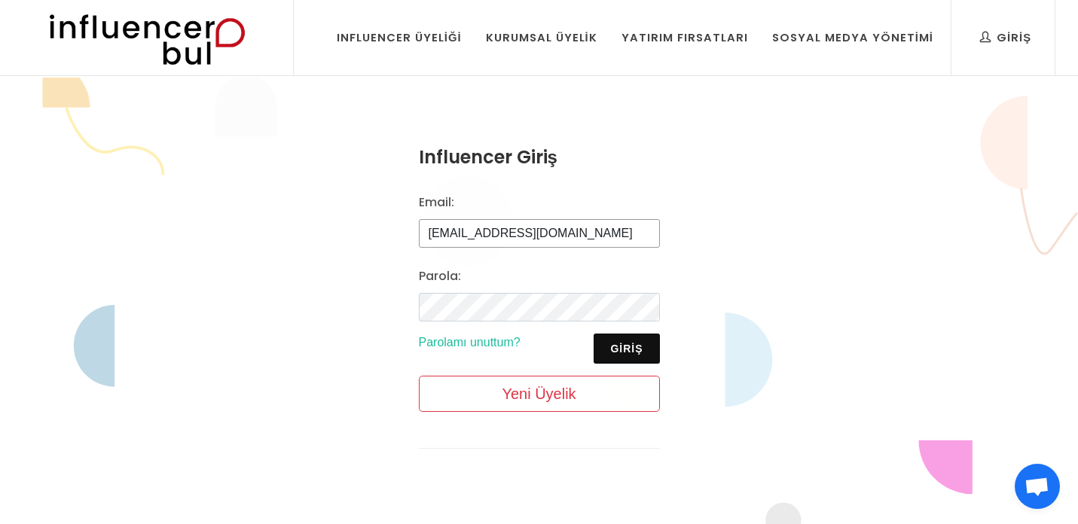
click at [562, 229] on input "sosyalikee@gmail.com" at bounding box center [539, 233] width 241 height 29
type input "[EMAIL_ADDRESS][DOMAIN_NAME]"
click at [622, 350] on button "Giriş" at bounding box center [627, 349] width 66 height 30
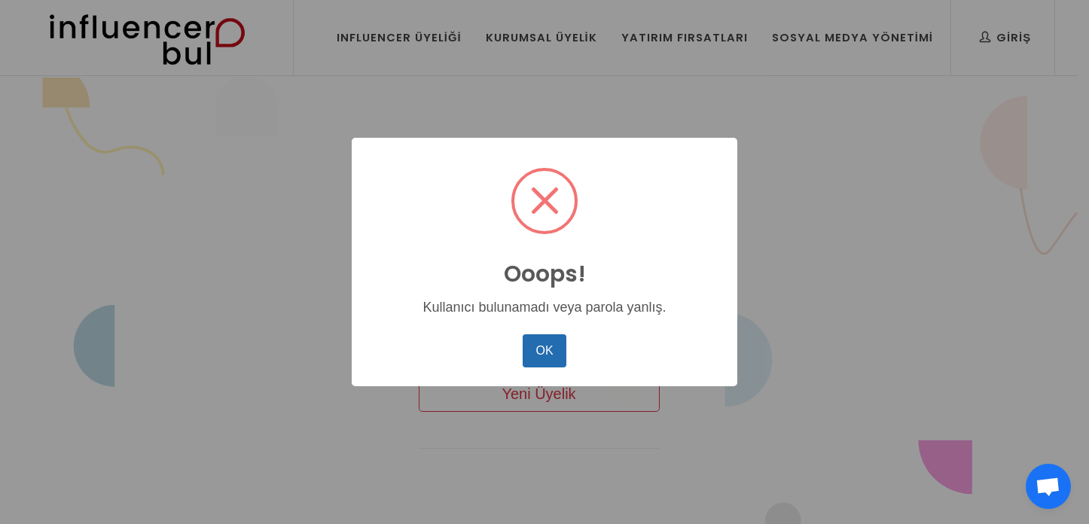
click at [551, 344] on button "OK" at bounding box center [545, 350] width 44 height 33
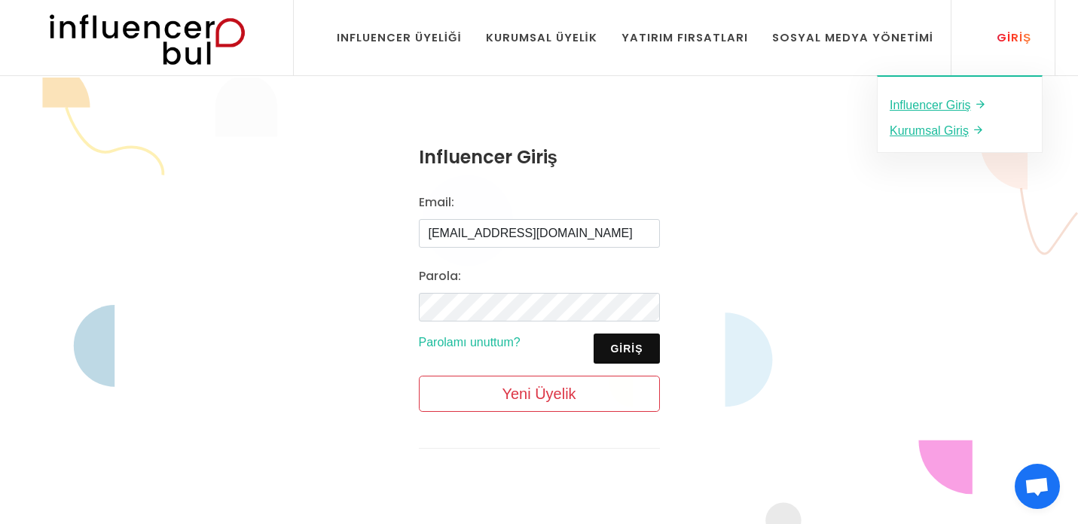
click at [1019, 30] on div "Giriş" at bounding box center [1005, 37] width 51 height 17
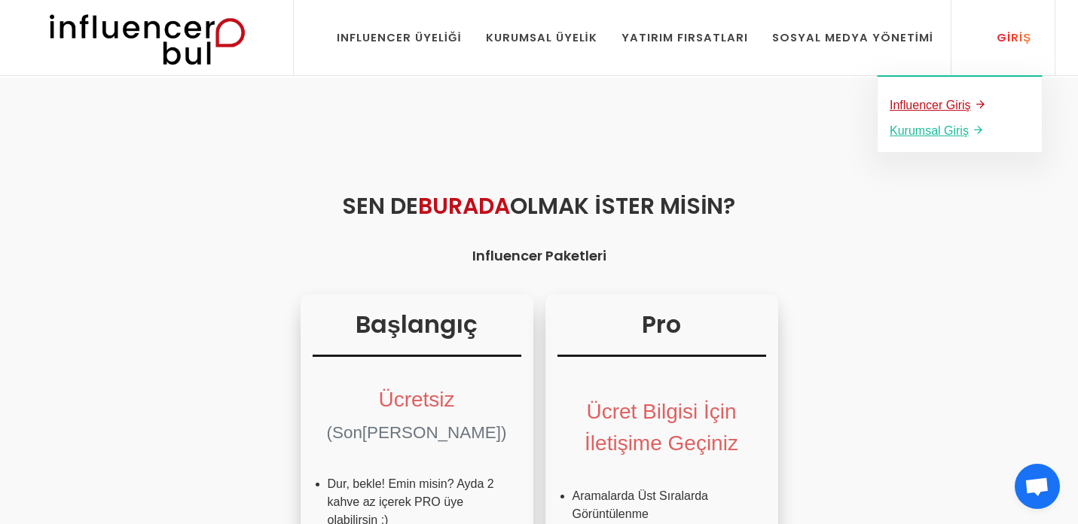
click at [940, 112] on link "Influencer Giriş" at bounding box center [960, 105] width 140 height 20
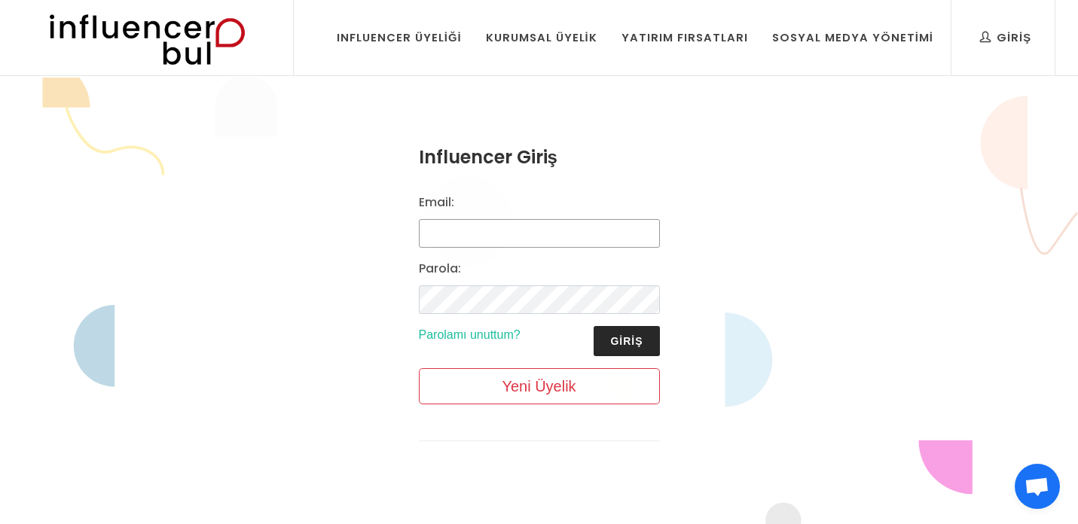
type input "bilgi@gamzeozdal.com.tr"
click at [622, 341] on button "Giriş" at bounding box center [627, 341] width 66 height 30
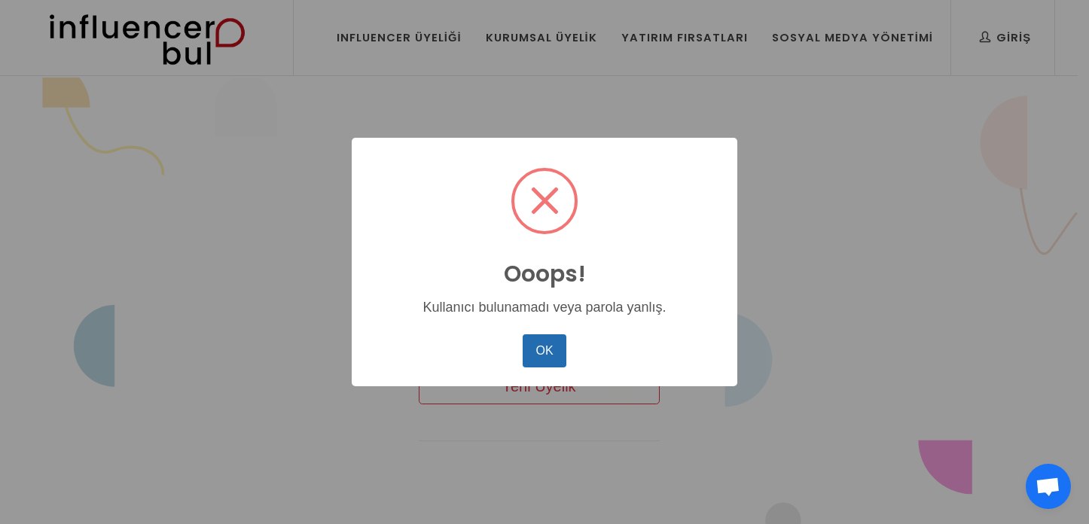
click at [530, 345] on button "OK" at bounding box center [545, 350] width 44 height 33
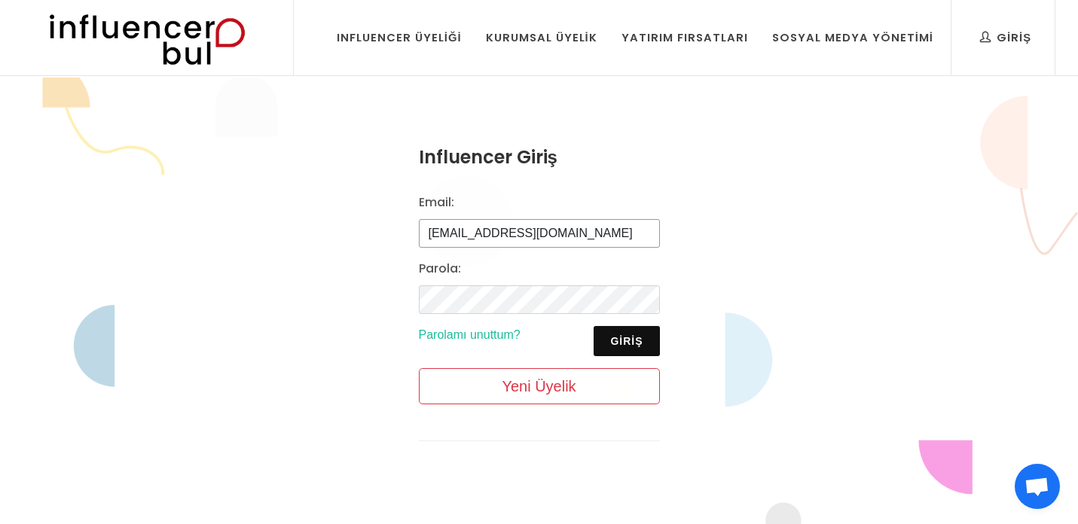
click at [591, 228] on input "[EMAIL_ADDRESS][DOMAIN_NAME]" at bounding box center [539, 233] width 241 height 29
click at [647, 198] on div "Email: bilgi@gamzeozdal.com.tr" at bounding box center [539, 221] width 259 height 54
drag, startPoint x: 556, startPoint y: 389, endPoint x: 351, endPoint y: 289, distance: 228.1
click at [353, 290] on div "Influencer Giriş Email: bilgi@gamzeozdal.com.tr Parola: Giriş Parolamı unuttum?…" at bounding box center [539, 305] width 1078 height 454
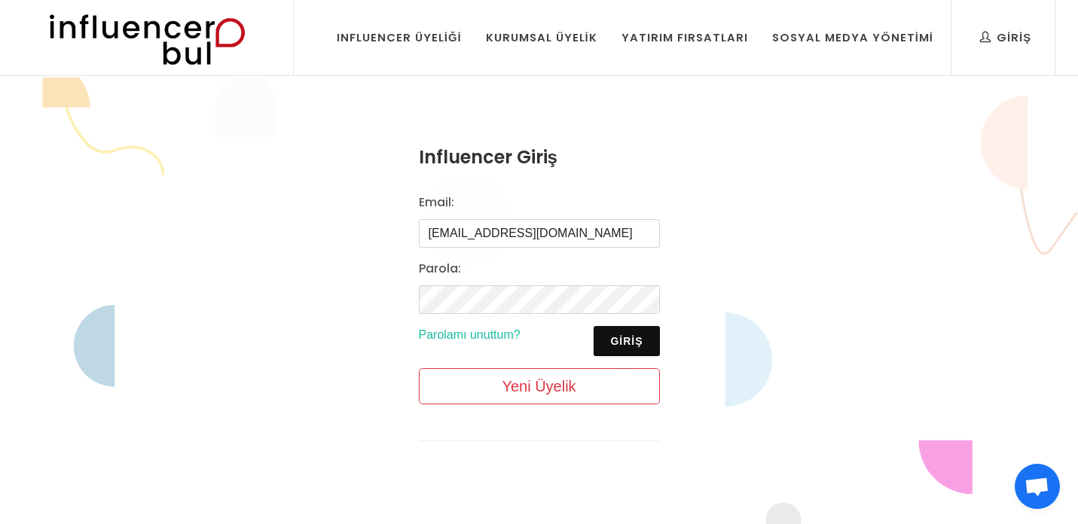
click at [322, 270] on div "Influencer Giriş Email: bilgi@gamzeozdal.com.tr Parola: Giriş Parolamı unuttum?…" at bounding box center [539, 305] width 1078 height 454
click at [635, 347] on button "Giriş" at bounding box center [627, 341] width 66 height 30
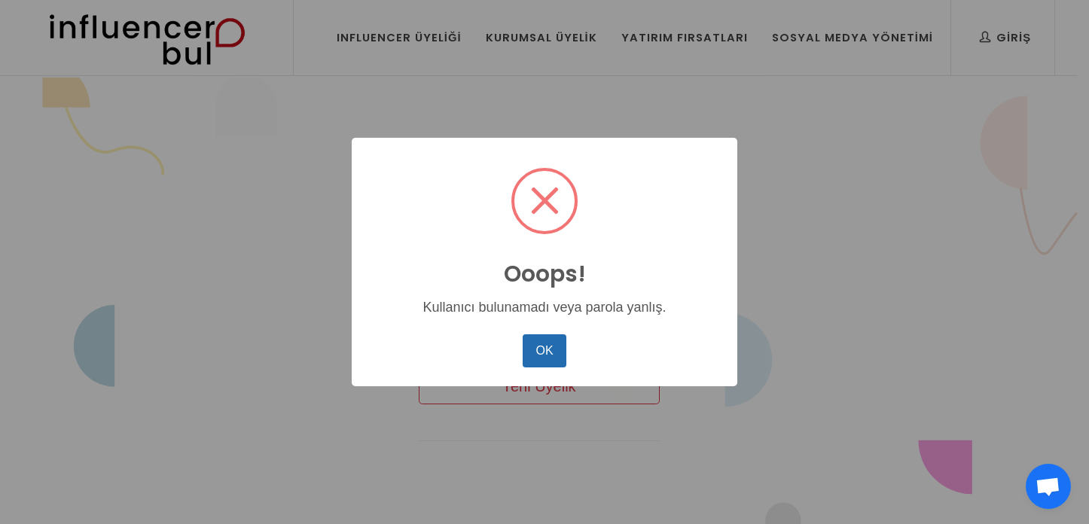
click at [527, 349] on button "OK" at bounding box center [545, 350] width 44 height 33
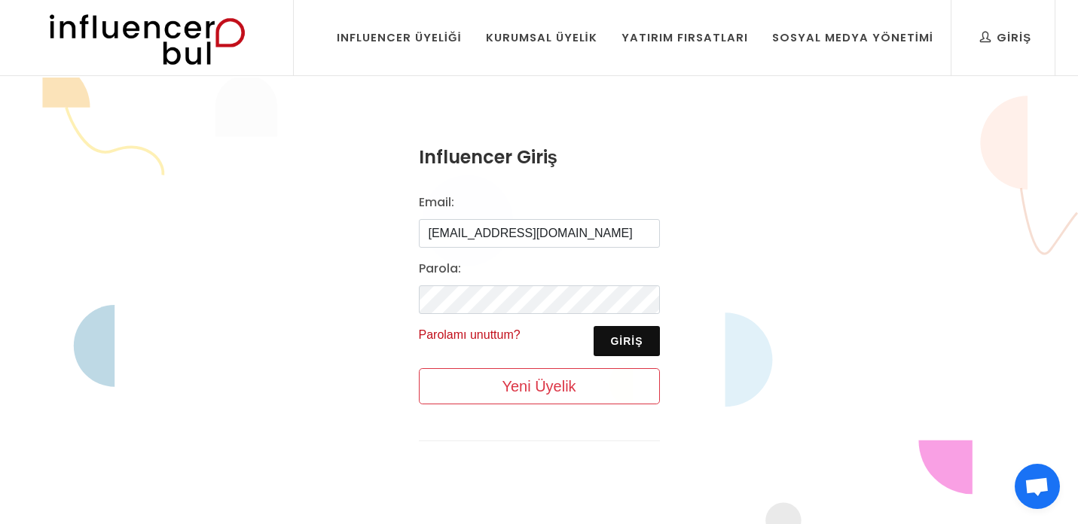
click at [475, 338] on link "Parolamı unuttum?" at bounding box center [470, 334] width 102 height 13
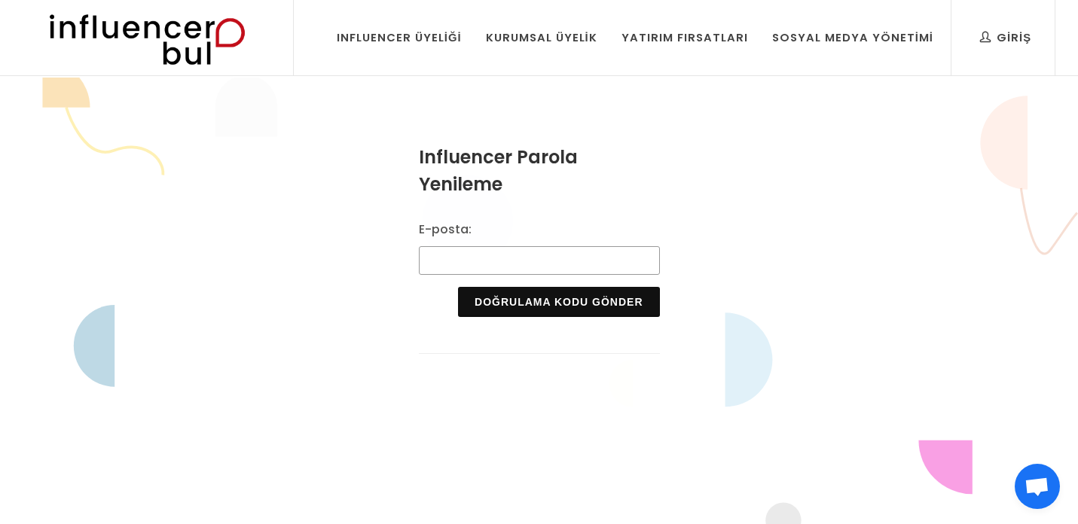
click at [481, 265] on input "E-posta:" at bounding box center [539, 260] width 241 height 29
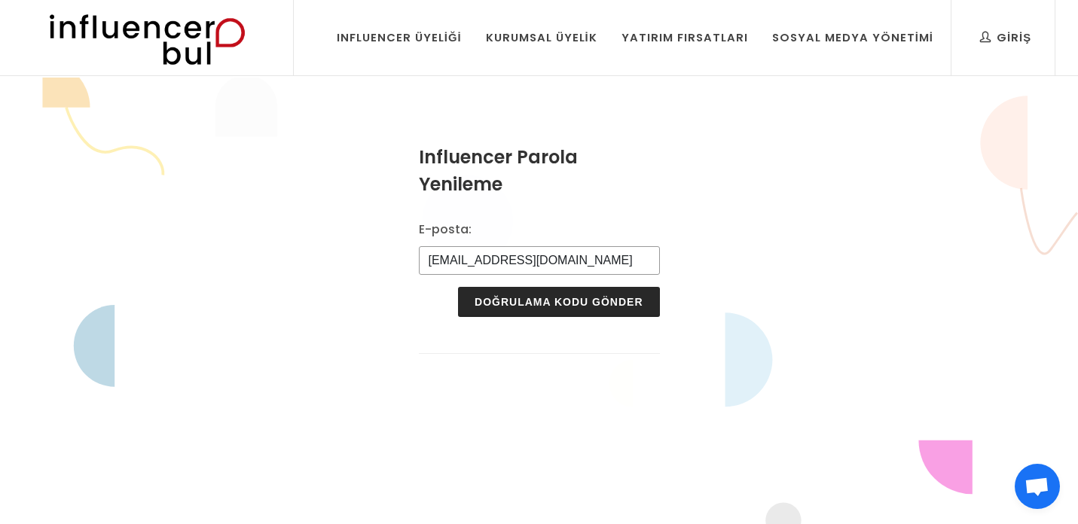
type input "[EMAIL_ADDRESS][DOMAIN_NAME]"
click at [583, 292] on button "Doğrulama Kodu Gönder" at bounding box center [558, 302] width 201 height 30
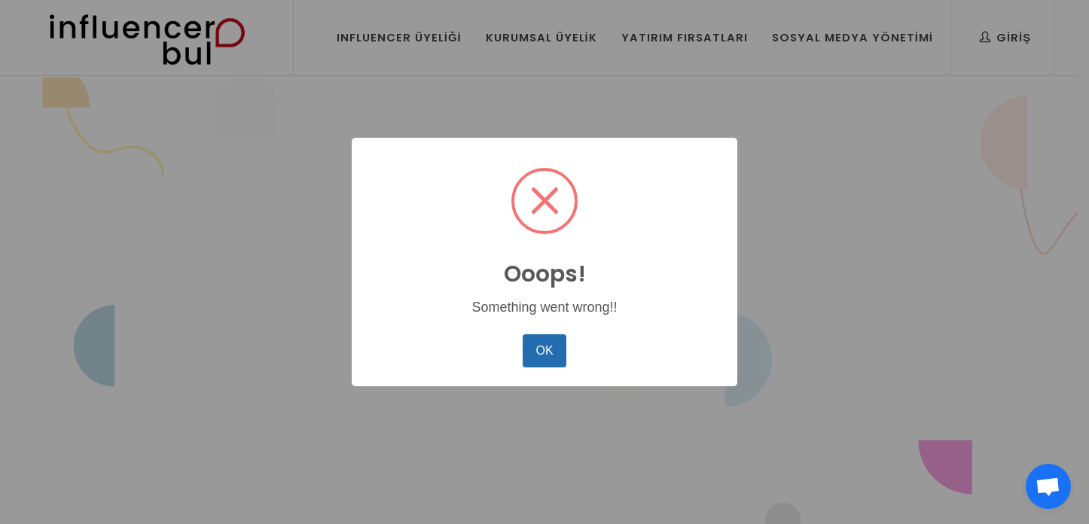
click at [545, 349] on button "OK" at bounding box center [545, 350] width 44 height 33
